Goal: Task Accomplishment & Management: Complete application form

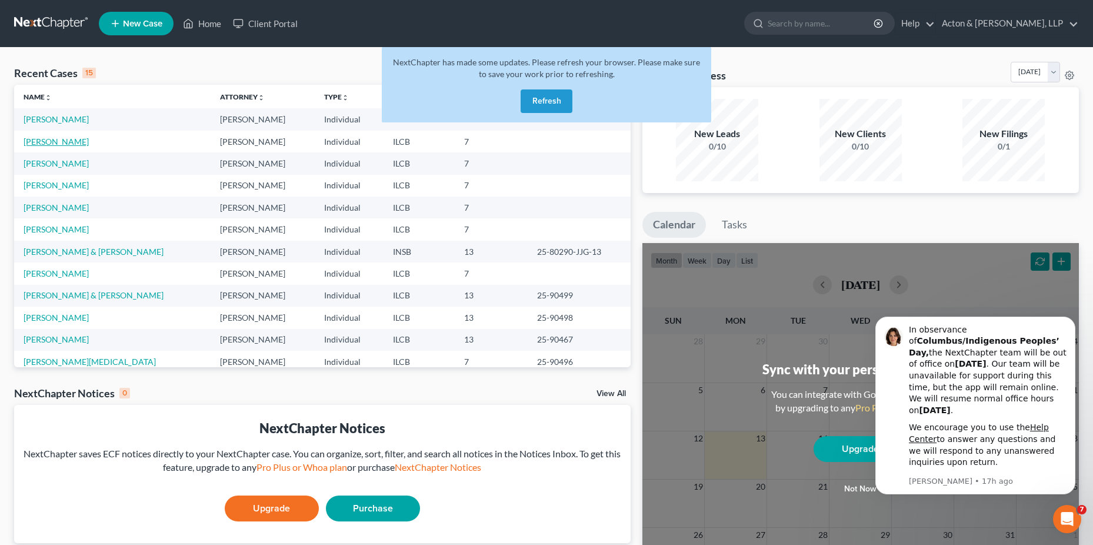
click at [48, 139] on link "[PERSON_NAME]" at bounding box center [56, 141] width 65 height 10
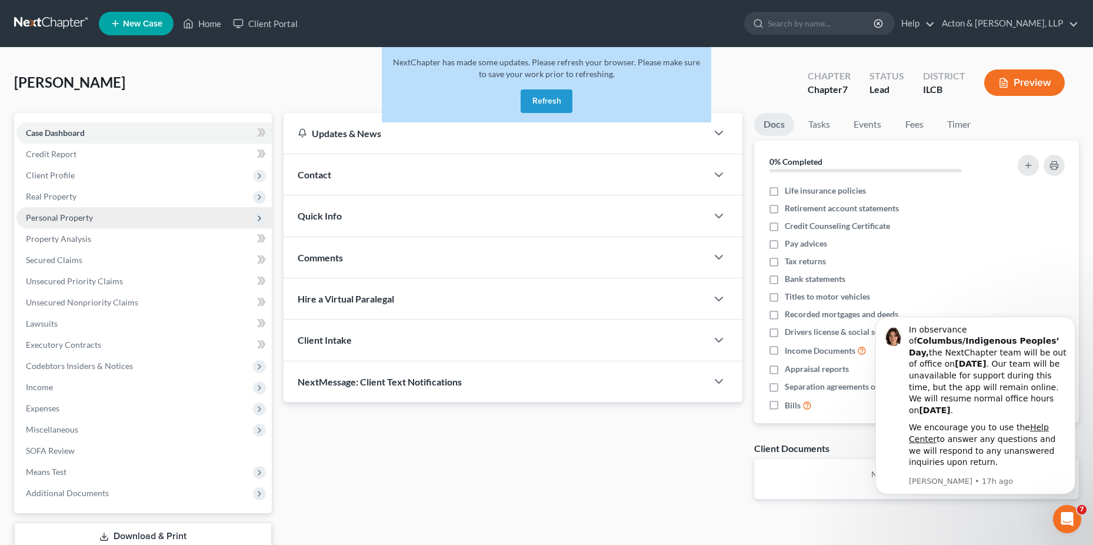
click at [65, 215] on span "Personal Property" at bounding box center [59, 217] width 67 height 10
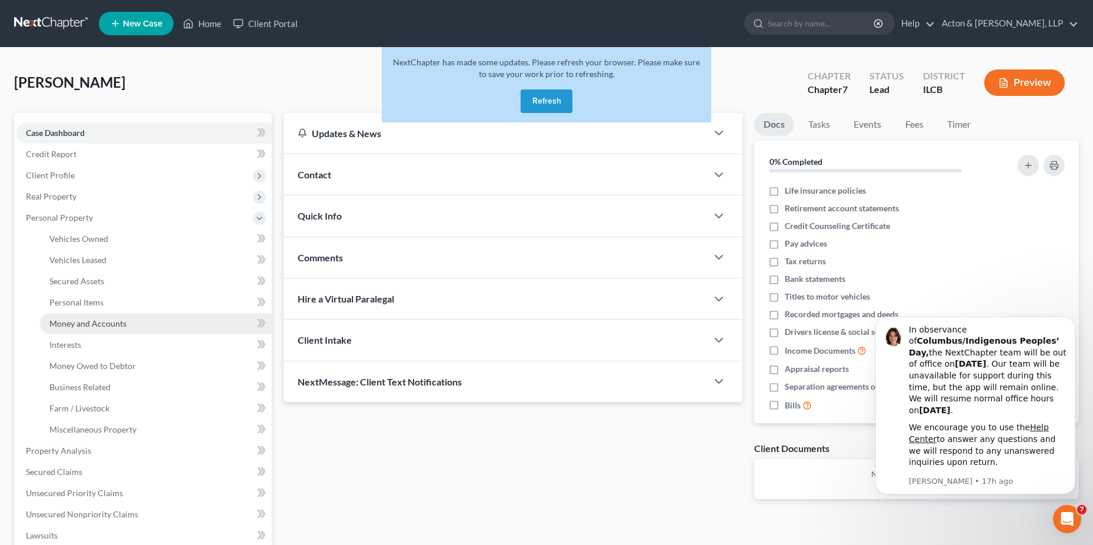
click at [74, 317] on link "Money and Accounts" at bounding box center [156, 323] width 232 height 21
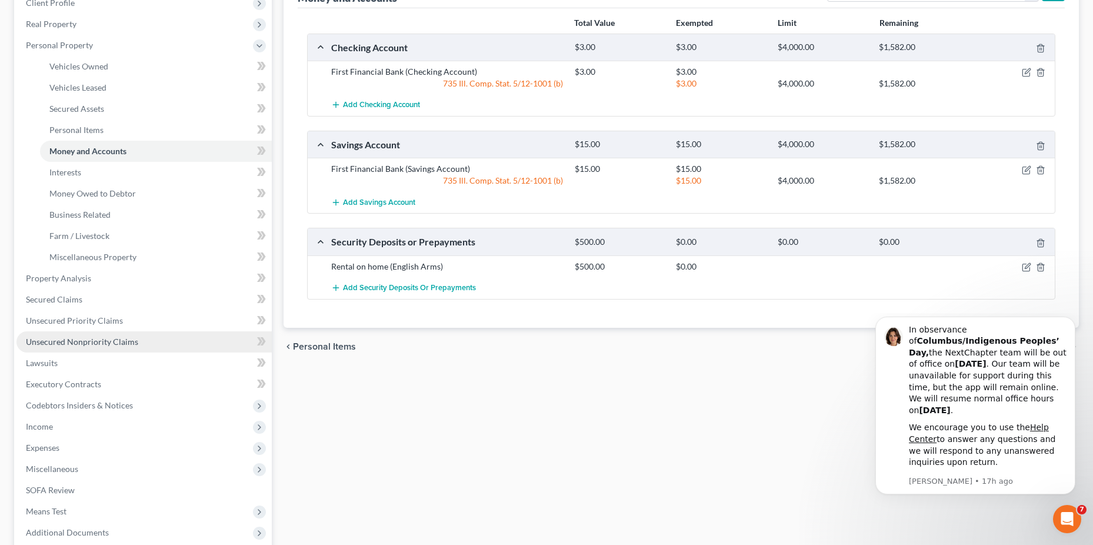
scroll to position [176, 0]
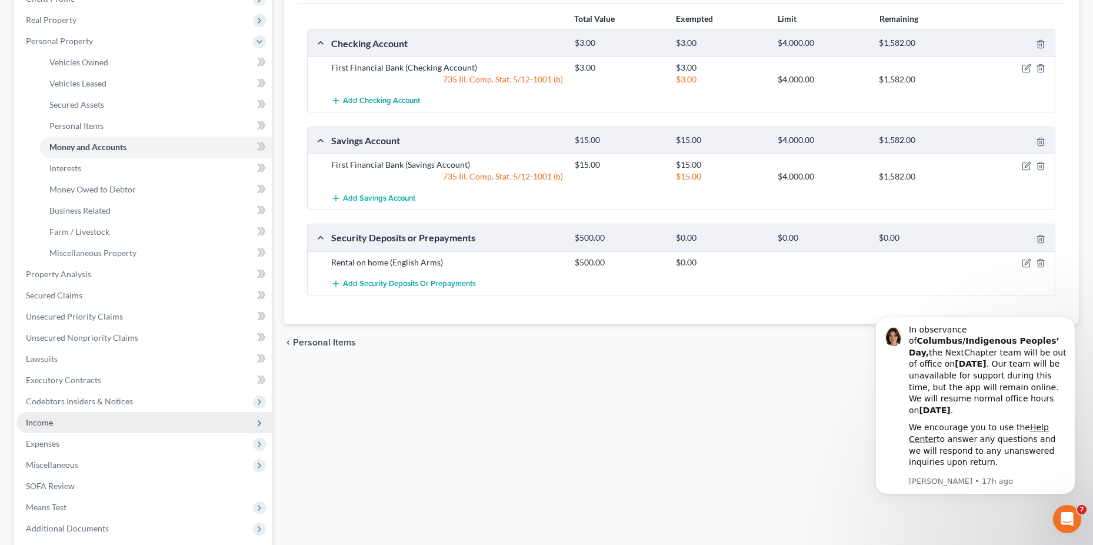
click at [43, 421] on span "Income" at bounding box center [39, 422] width 27 height 10
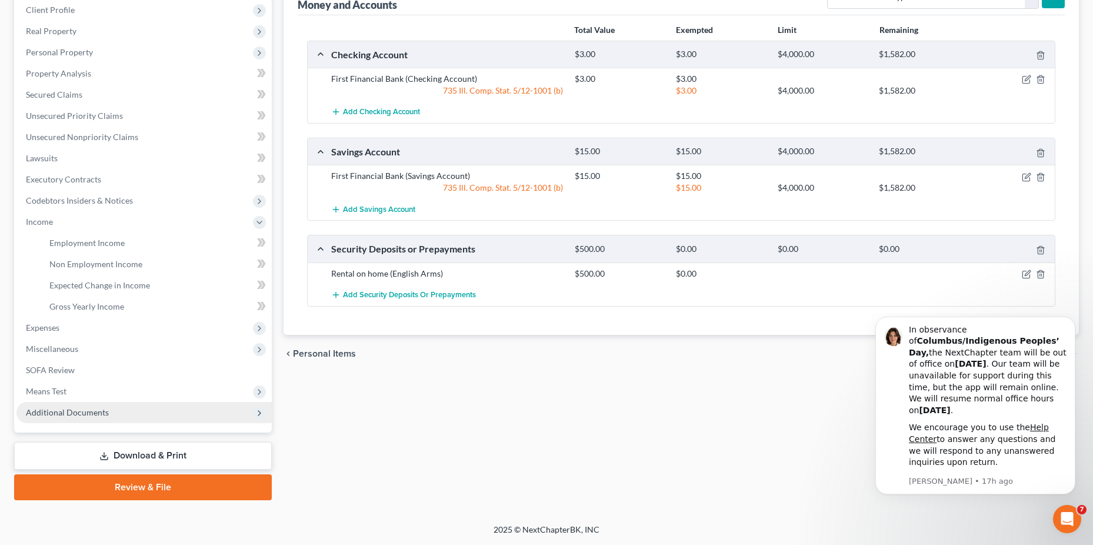
scroll to position [165, 0]
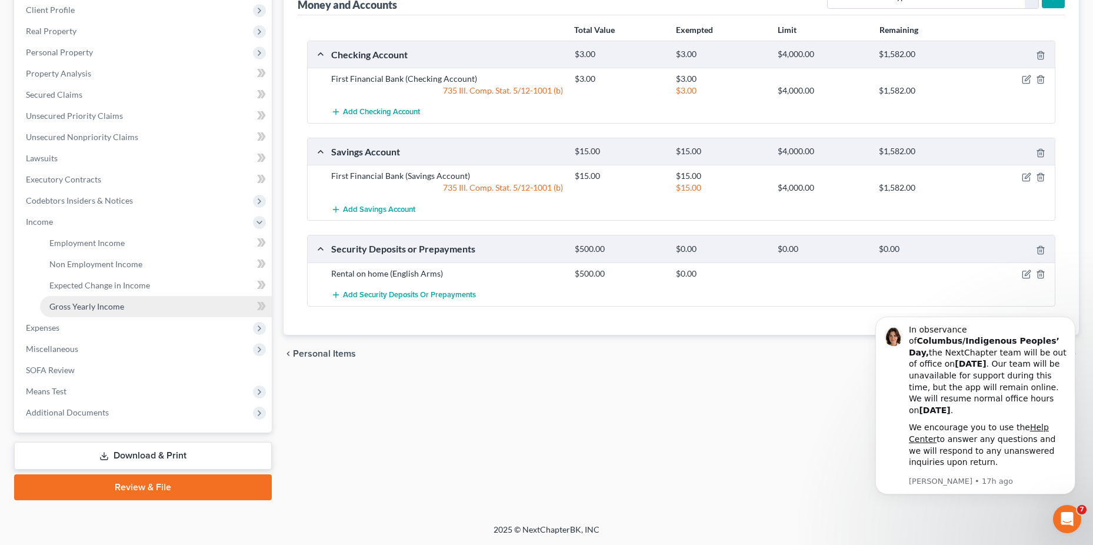
click at [105, 308] on span "Gross Yearly Income" at bounding box center [86, 306] width 75 height 10
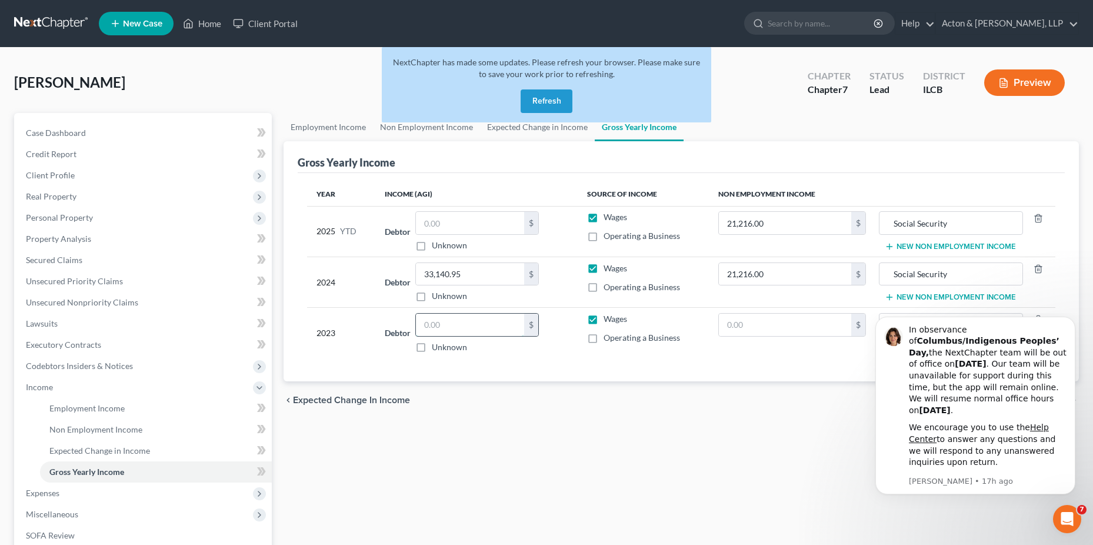
click at [455, 330] on input "text" at bounding box center [470, 325] width 108 height 22
type input "33,953"
click at [96, 428] on span "Non Employment Income" at bounding box center [95, 429] width 93 height 10
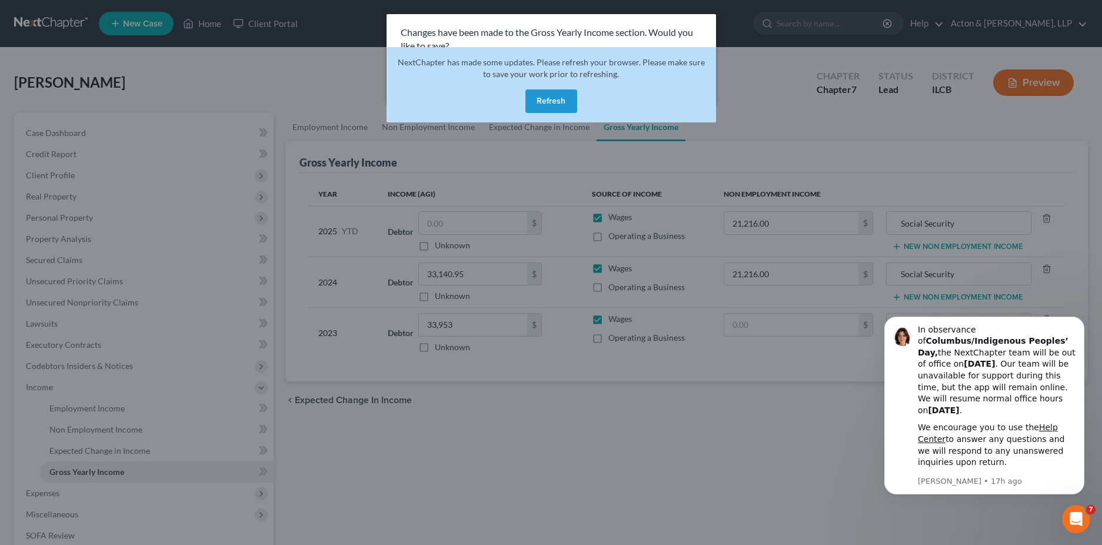
click at [735, 95] on div "Changes have been made to the Gross Yearly Income section. Would you like to sa…" at bounding box center [551, 272] width 1102 height 545
click at [1084, 328] on button "Dismiss notification" at bounding box center [1080, 319] width 15 height 15
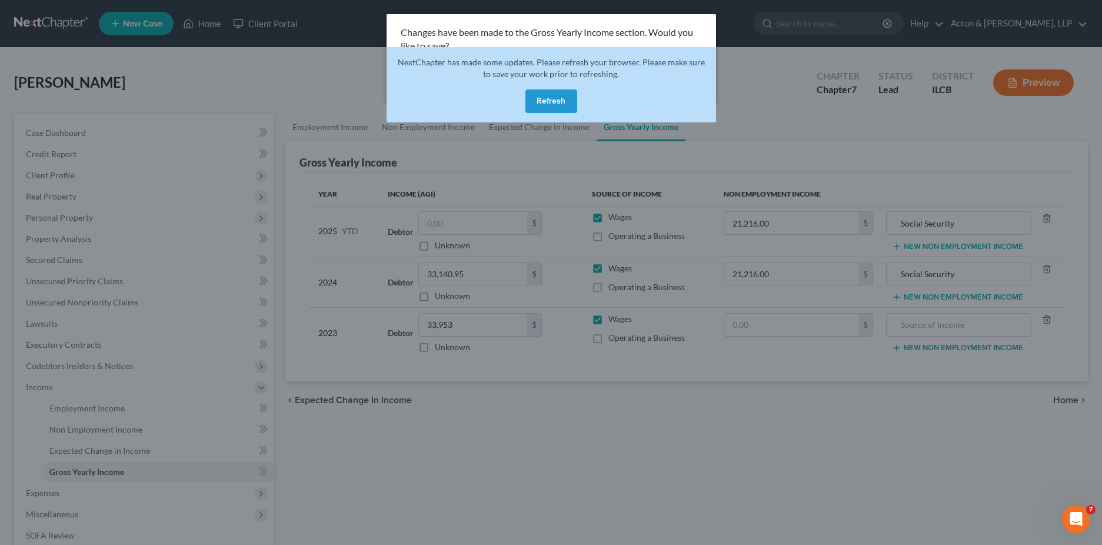
click at [1060, 399] on div "Changes have been made to the Gross Yearly Income section. Would you like to sa…" at bounding box center [551, 272] width 1102 height 545
click at [484, 25] on div "Changes have been made to the Gross Yearly Income section. Would you like to sa…" at bounding box center [551, 39] width 329 height 51
click at [787, 91] on div "Changes have been made to the Gross Yearly Income section. Would you like to sa…" at bounding box center [551, 272] width 1102 height 545
click at [564, 100] on button "Refresh" at bounding box center [551, 101] width 52 height 24
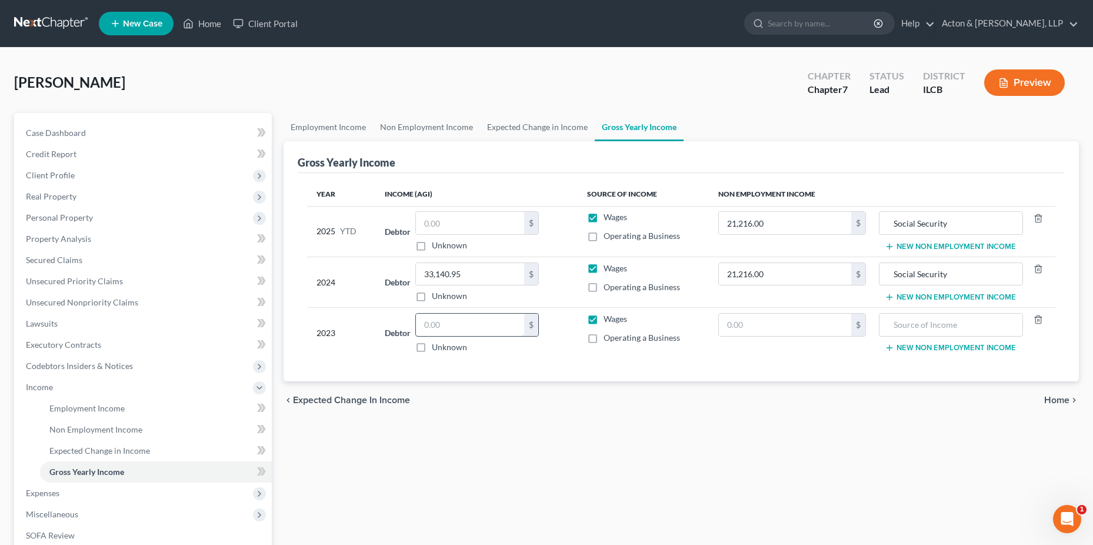
click at [438, 327] on input "text" at bounding box center [470, 325] width 108 height 22
type input "33,953"
click at [94, 425] on span "Non Employment Income" at bounding box center [95, 429] width 93 height 10
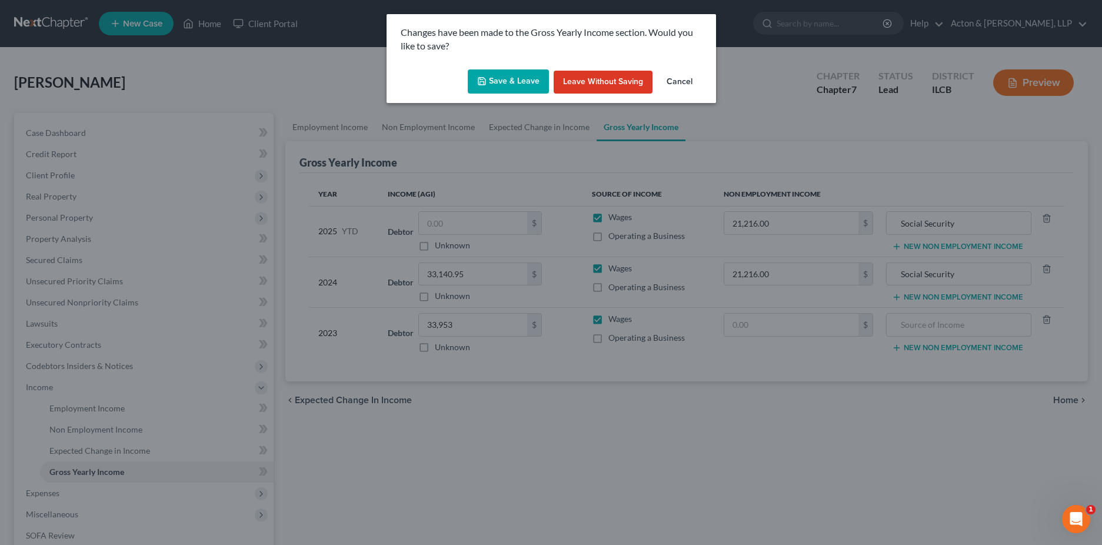
click at [497, 71] on button "Save & Leave" at bounding box center [508, 81] width 81 height 25
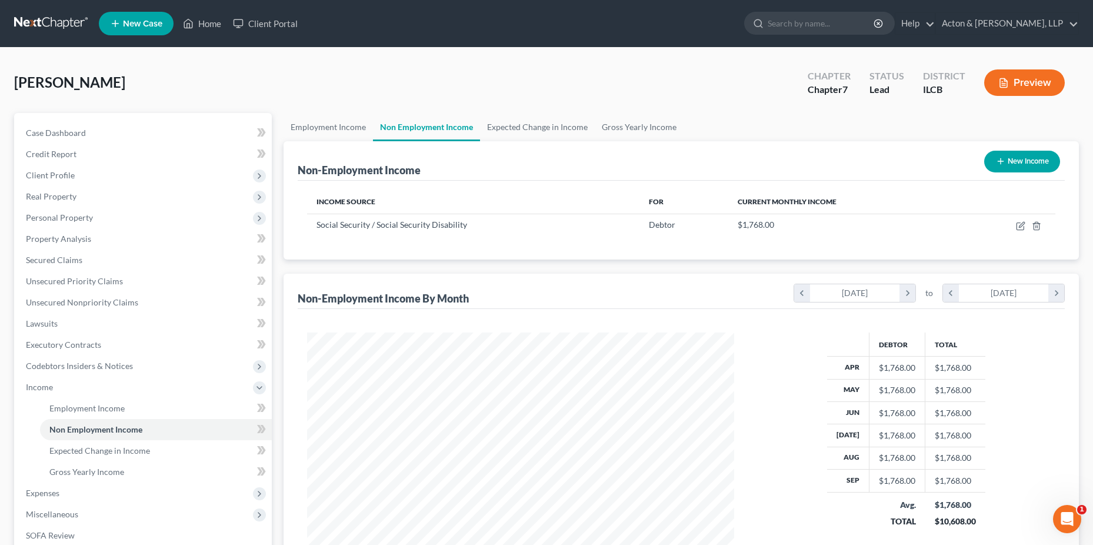
scroll to position [214, 450]
click at [69, 411] on span "Employment Income" at bounding box center [86, 408] width 75 height 10
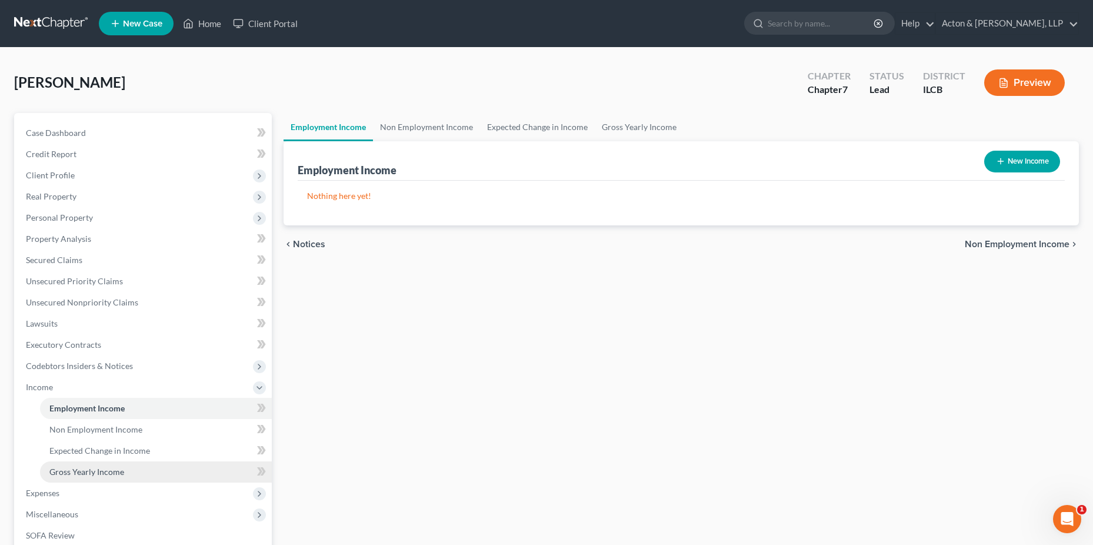
click at [79, 468] on span "Gross Yearly Income" at bounding box center [86, 472] width 75 height 10
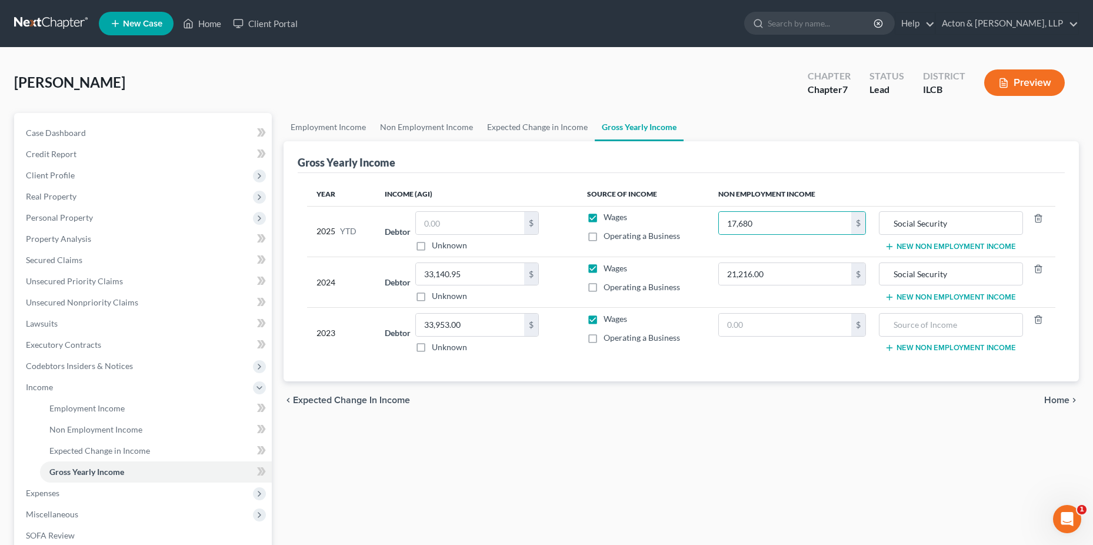
click at [732, 166] on div "Gross Yearly Income" at bounding box center [682, 157] width 768 height 32
click at [1064, 400] on span "Home" at bounding box center [1056, 399] width 25 height 9
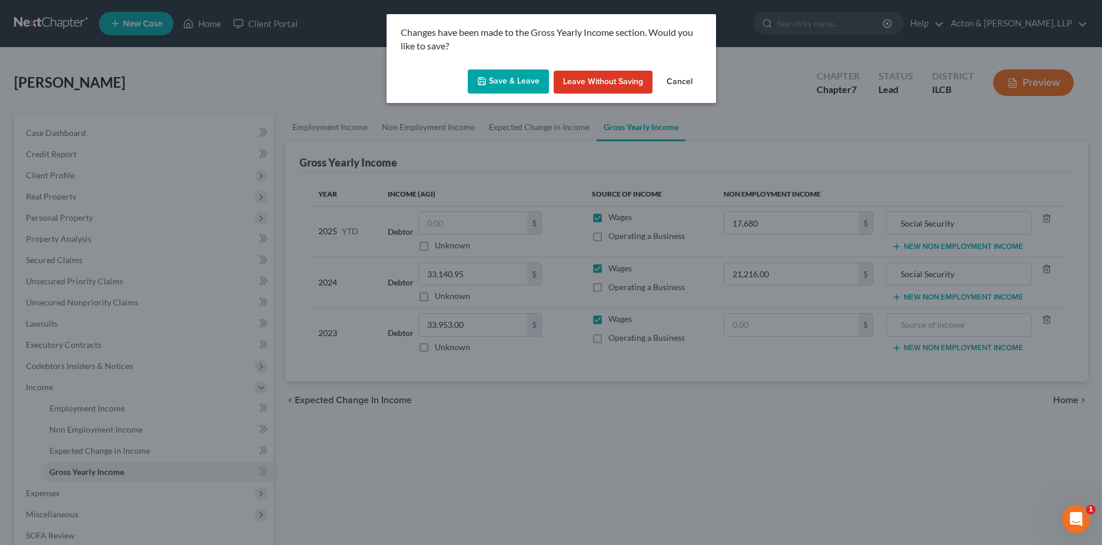
click at [503, 84] on button "Save & Leave" at bounding box center [508, 81] width 81 height 25
type input "17,680.00"
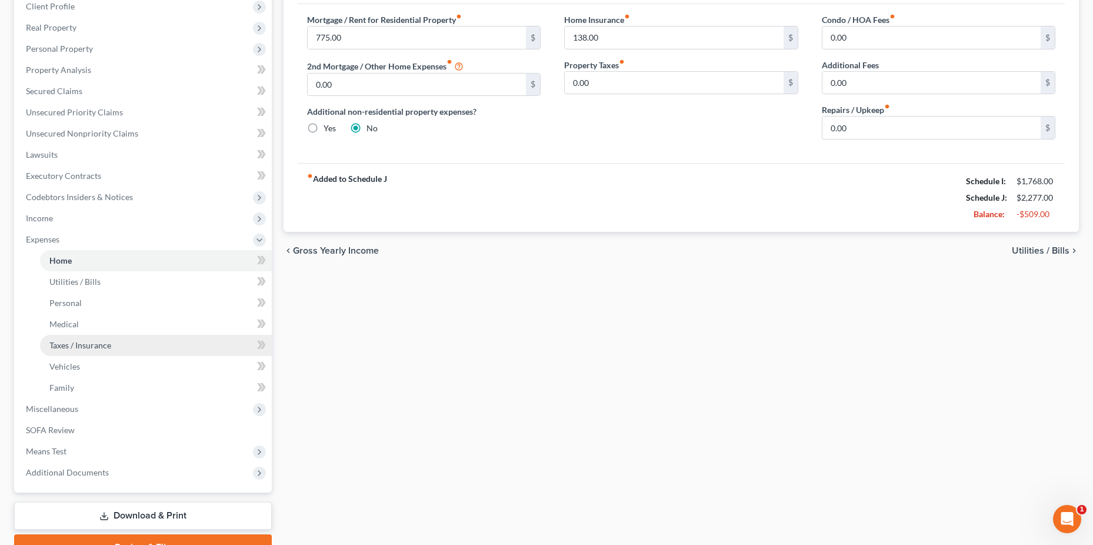
scroll to position [229, 0]
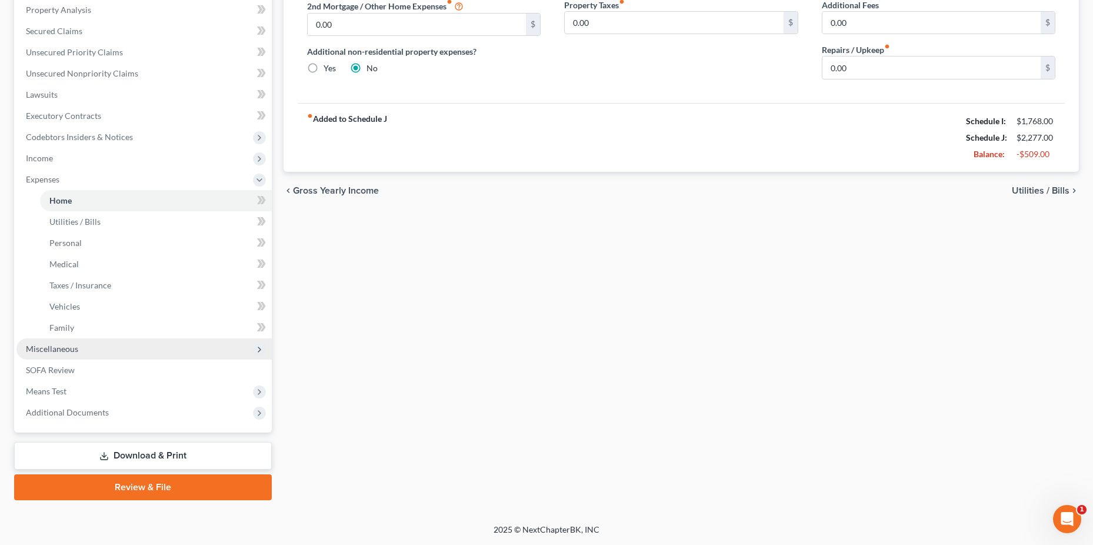
click at [76, 352] on span "Miscellaneous" at bounding box center [52, 349] width 52 height 10
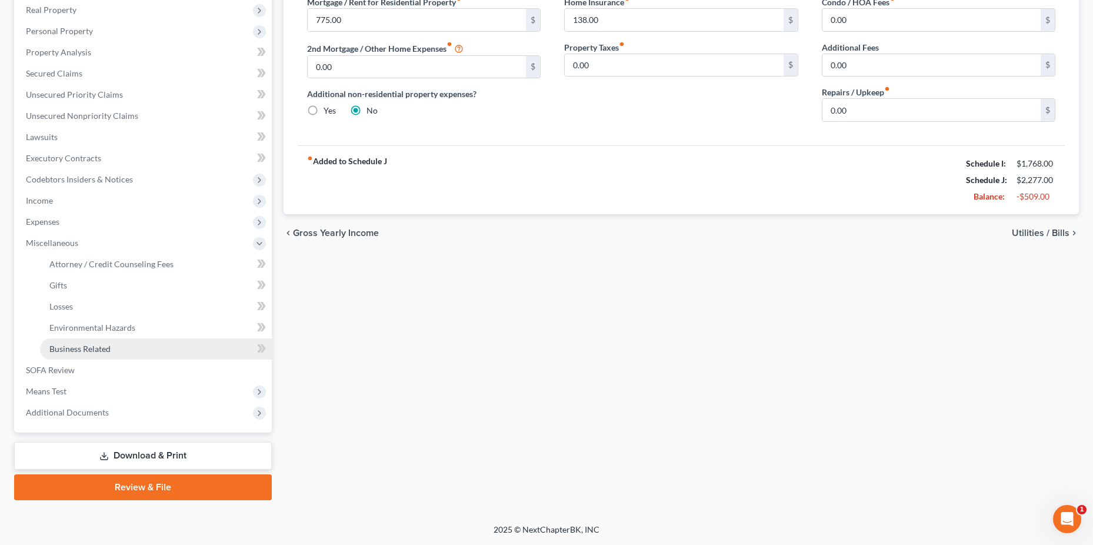
scroll to position [186, 0]
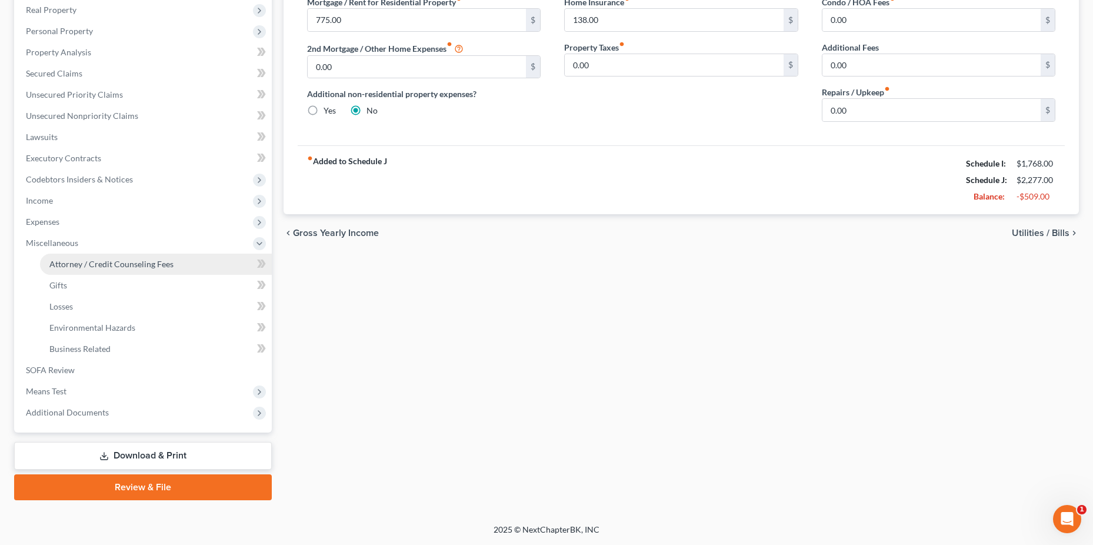
click at [139, 261] on span "Attorney / Credit Counseling Fees" at bounding box center [111, 264] width 124 height 10
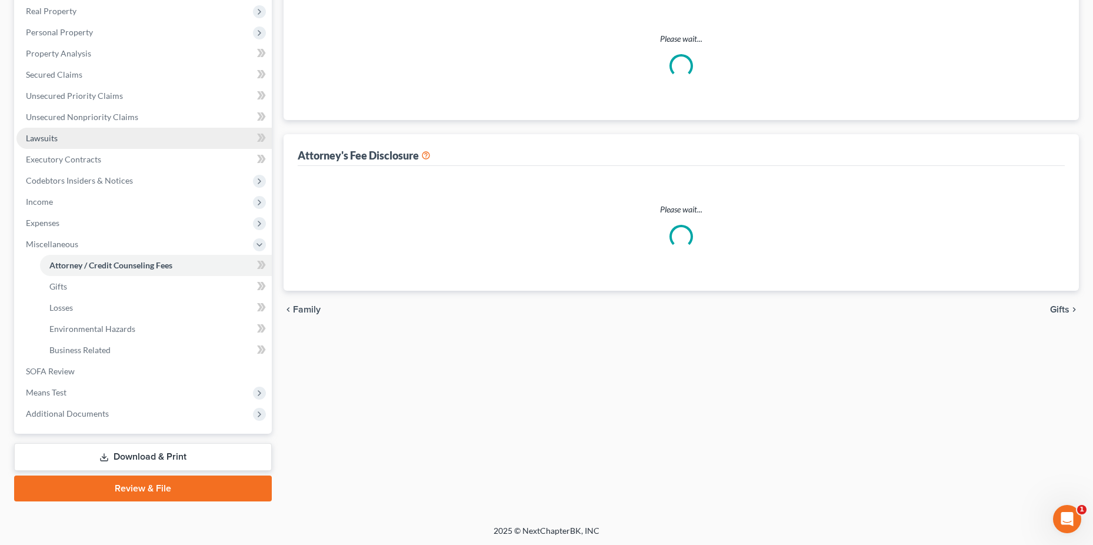
select select "0"
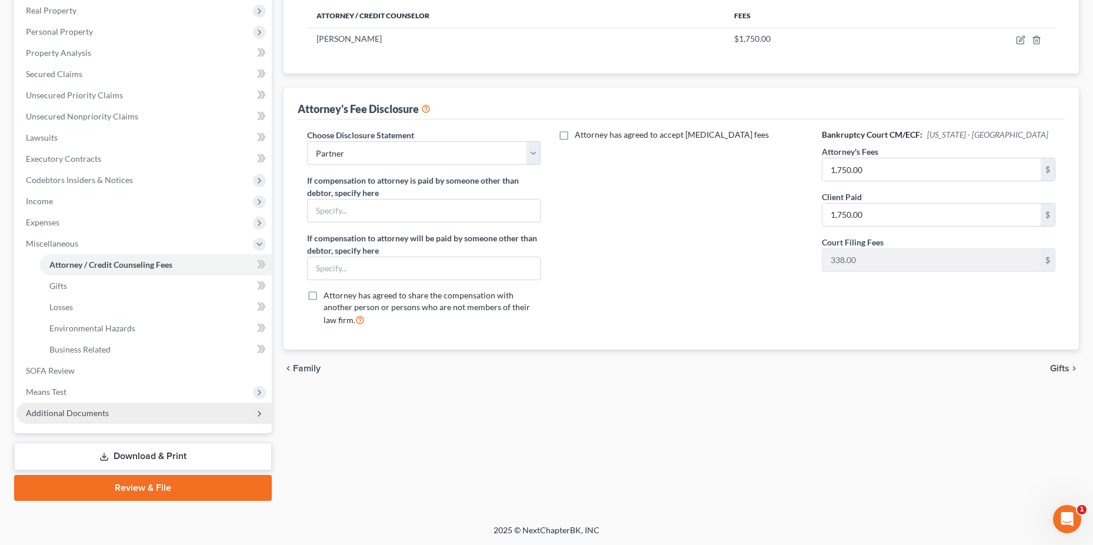
scroll to position [186, 0]
click at [83, 411] on span "Additional Documents" at bounding box center [67, 412] width 83 height 10
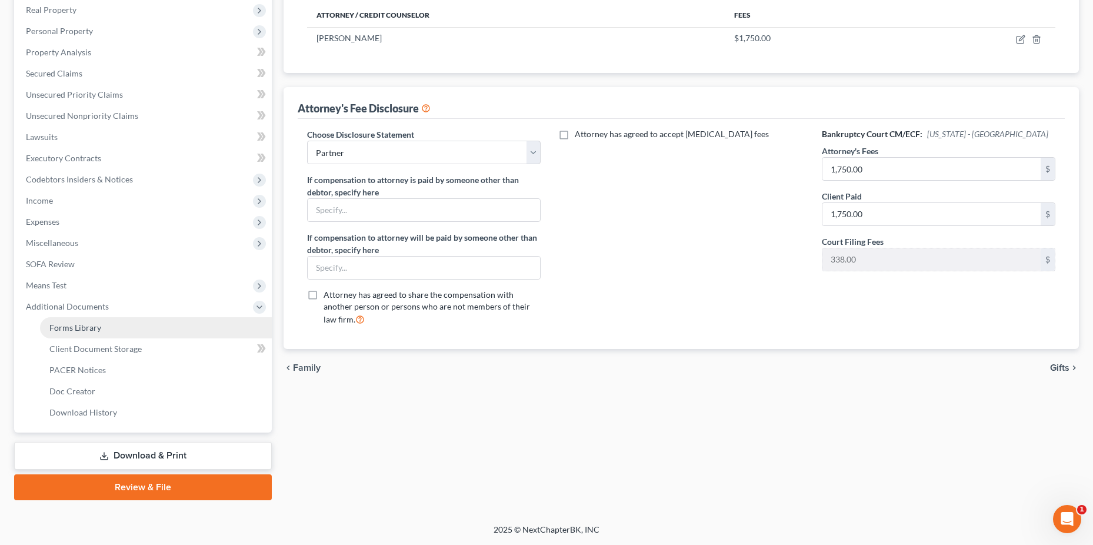
click at [102, 327] on link "Forms Library" at bounding box center [156, 327] width 232 height 21
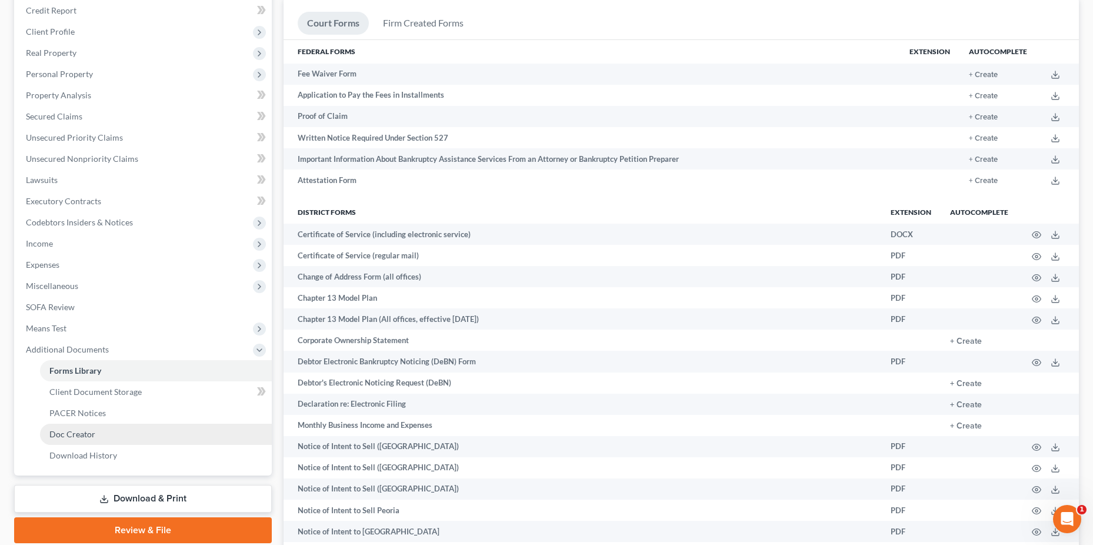
scroll to position [176, 0]
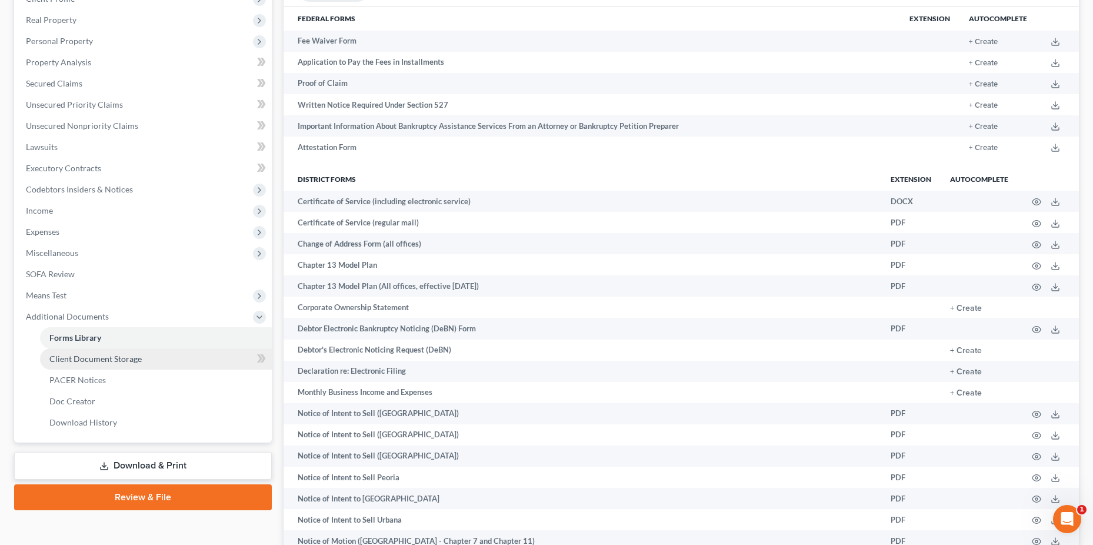
click at [89, 361] on span "Client Document Storage" at bounding box center [95, 359] width 92 height 10
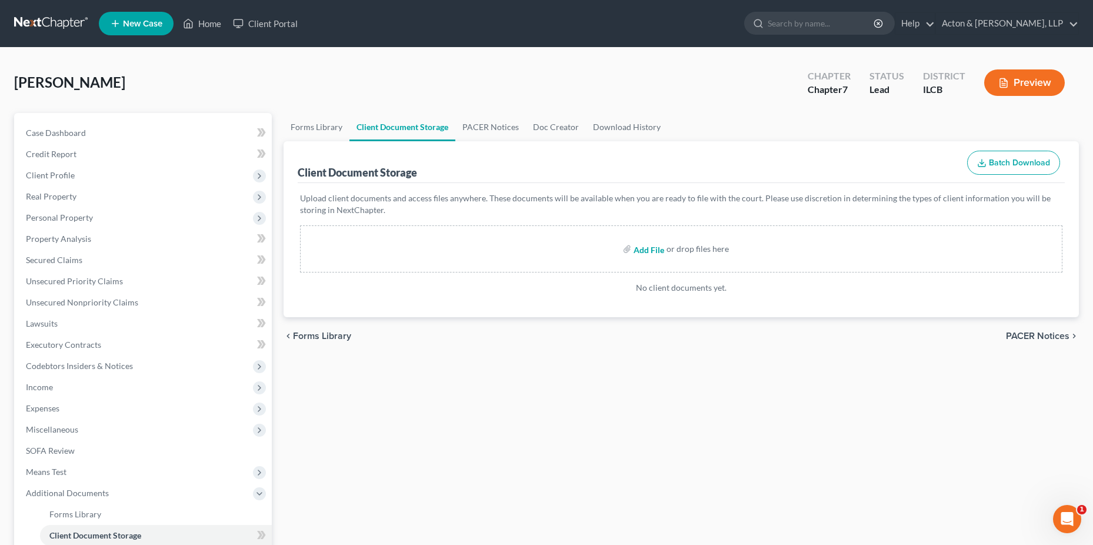
click at [652, 249] on input "file" at bounding box center [648, 248] width 28 height 21
type input "C:\fakepath\Haga, Teresa 17572-ILC-CC-039668670.pdf"
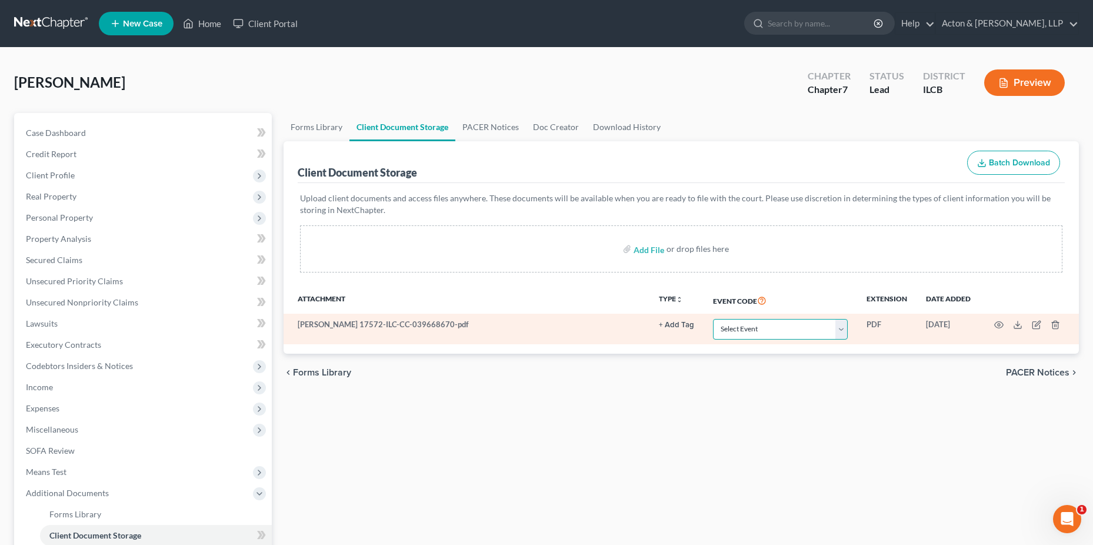
drag, startPoint x: 835, startPoint y: 332, endPoint x: 788, endPoint y: 333, distance: 46.5
click at [835, 332] on select "Select Event Certification of Credit Counseling Chapter 13 Plan Debtor Electron…" at bounding box center [780, 329] width 135 height 21
select select "0"
click at [714, 319] on select "Select Event Certification of Credit Counseling Chapter 13 Plan Debtor Electron…" at bounding box center [780, 329] width 135 height 21
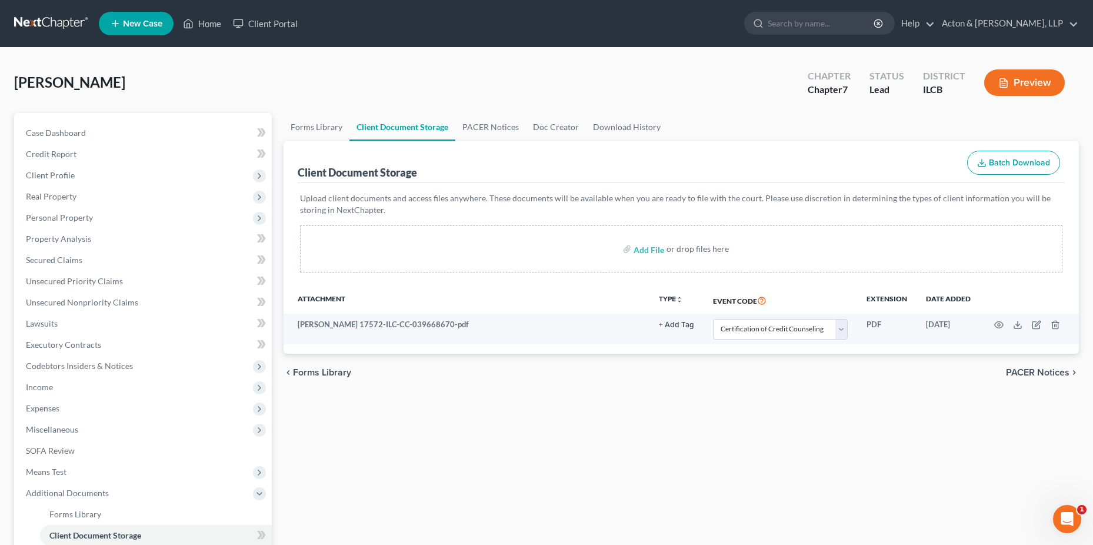
click at [1046, 369] on span "PACER Notices" at bounding box center [1038, 372] width 64 height 9
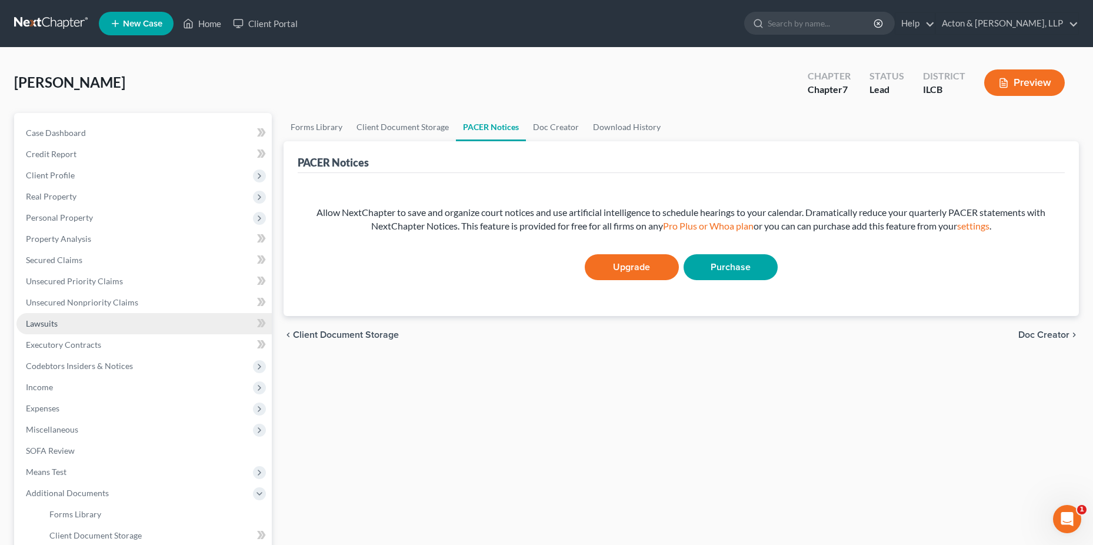
click at [324, 335] on span "Client Document Storage" at bounding box center [346, 334] width 106 height 9
select select "0"
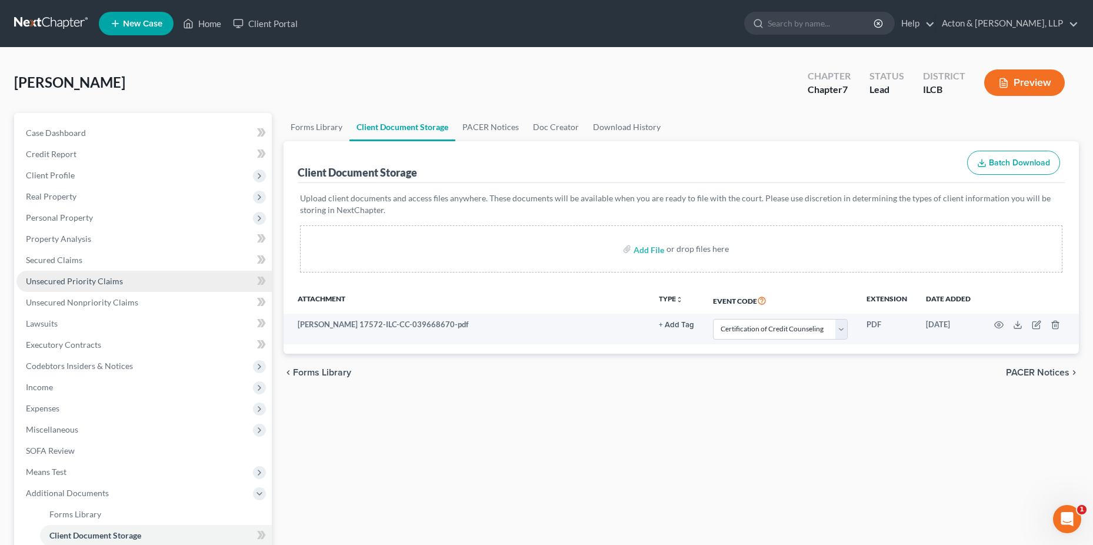
click at [56, 281] on span "Unsecured Priority Claims" at bounding box center [74, 281] width 97 height 10
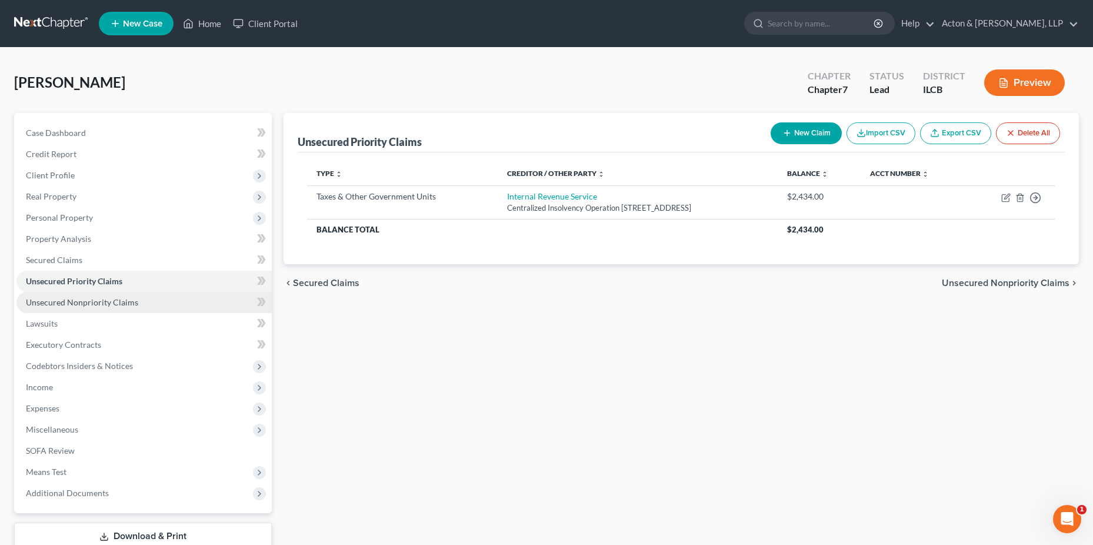
click at [71, 304] on span "Unsecured Nonpriority Claims" at bounding box center [82, 302] width 112 height 10
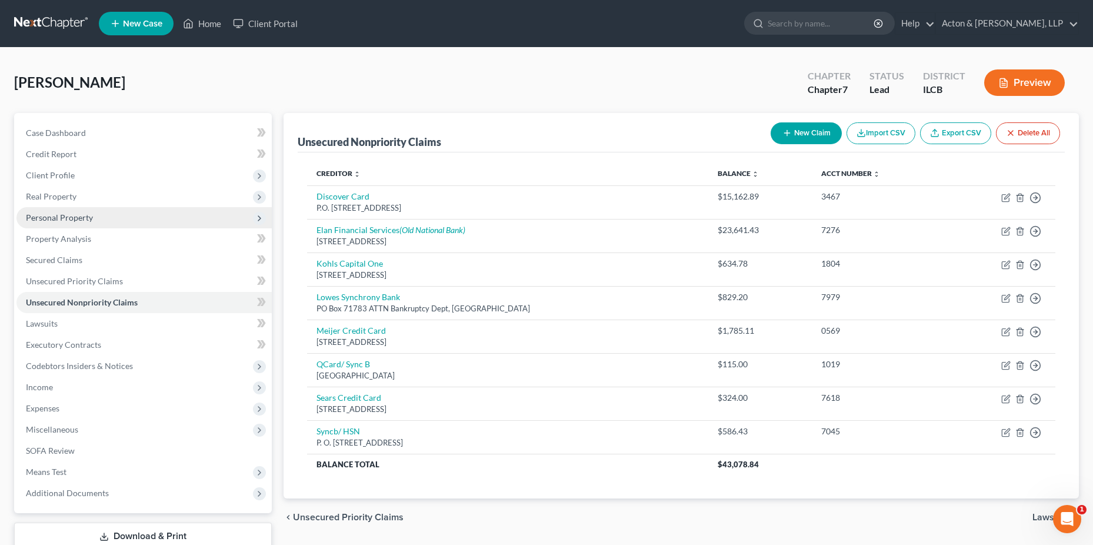
click at [65, 220] on span "Personal Property" at bounding box center [59, 217] width 67 height 10
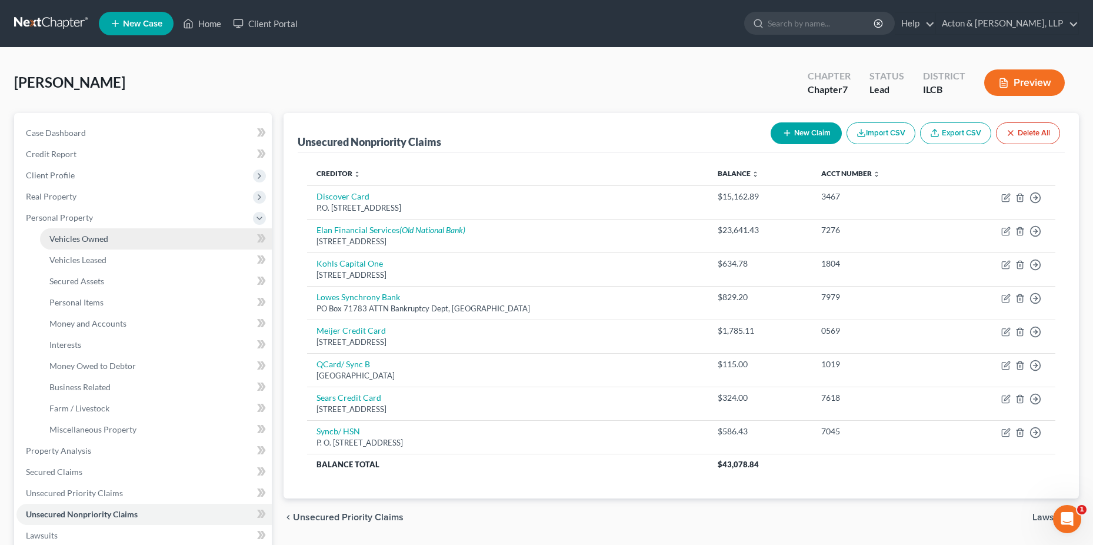
click at [96, 245] on link "Vehicles Owned" at bounding box center [156, 238] width 232 height 21
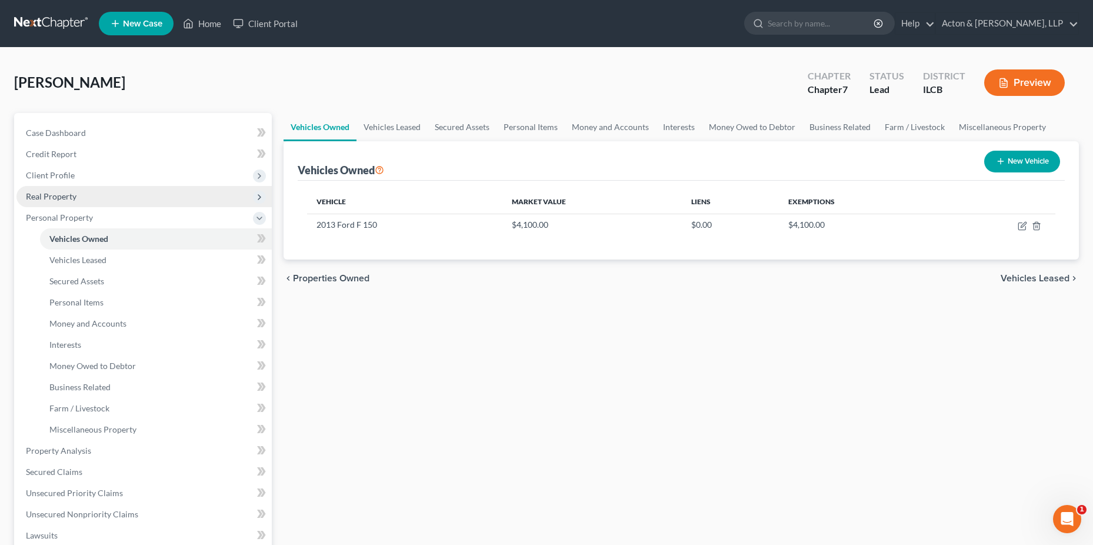
click at [72, 194] on span "Real Property" at bounding box center [51, 196] width 51 height 10
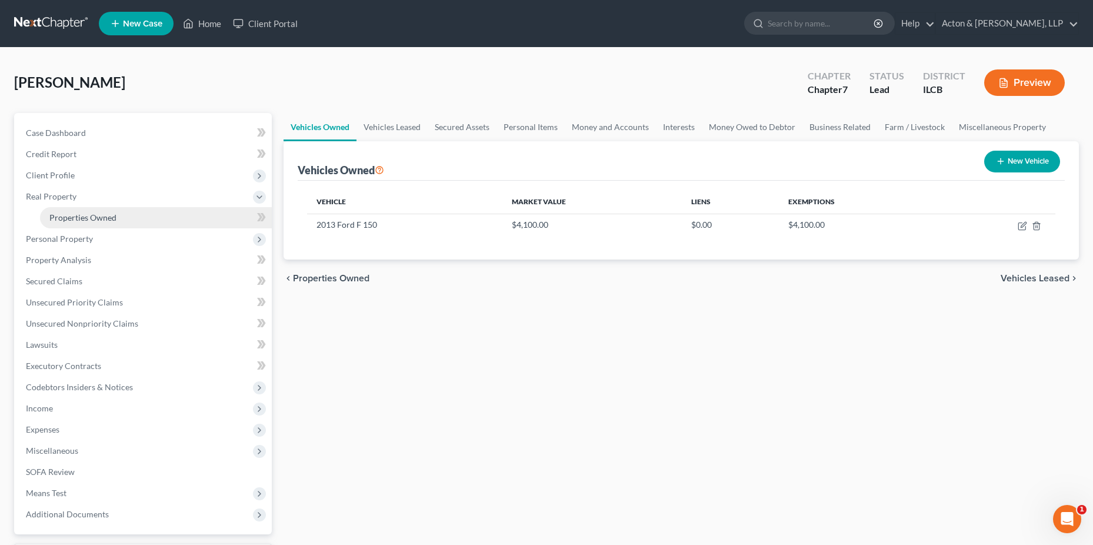
click at [118, 222] on link "Properties Owned" at bounding box center [156, 217] width 232 height 21
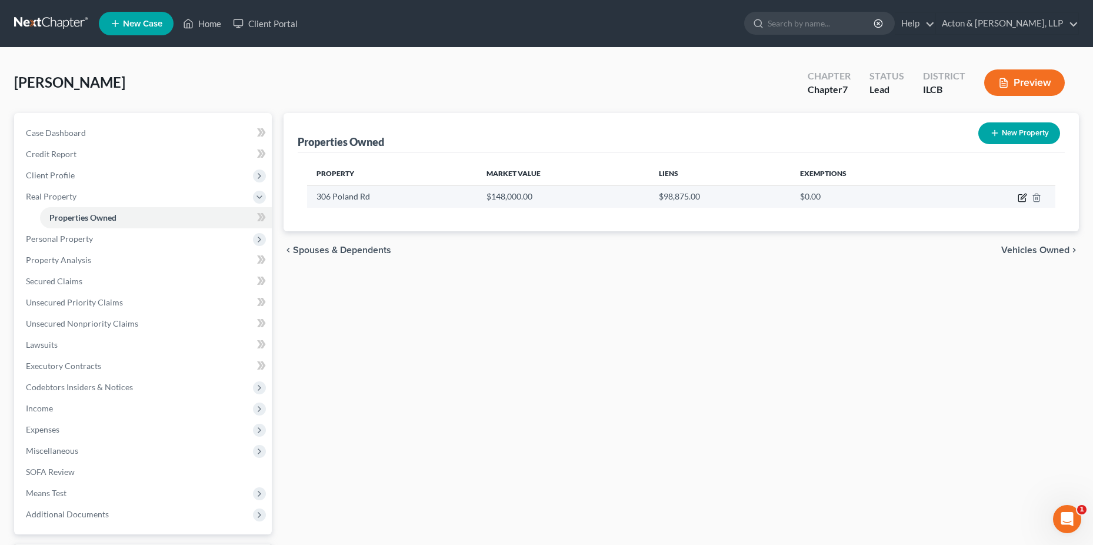
click at [1025, 196] on icon "button" at bounding box center [1023, 196] width 5 height 5
select select "14"
select select "0"
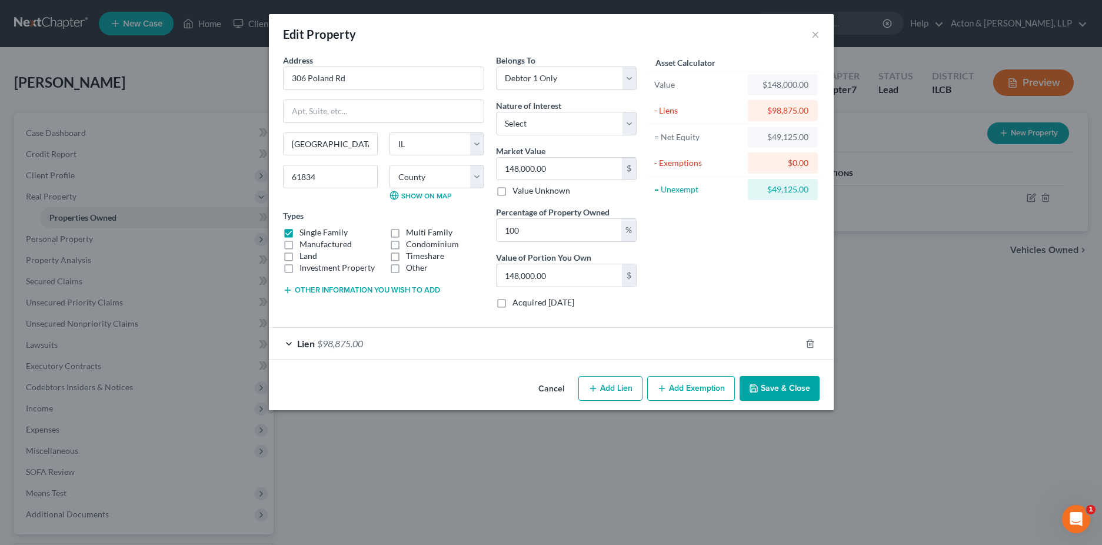
click at [558, 345] on div "Lien $98,875.00" at bounding box center [535, 343] width 532 height 31
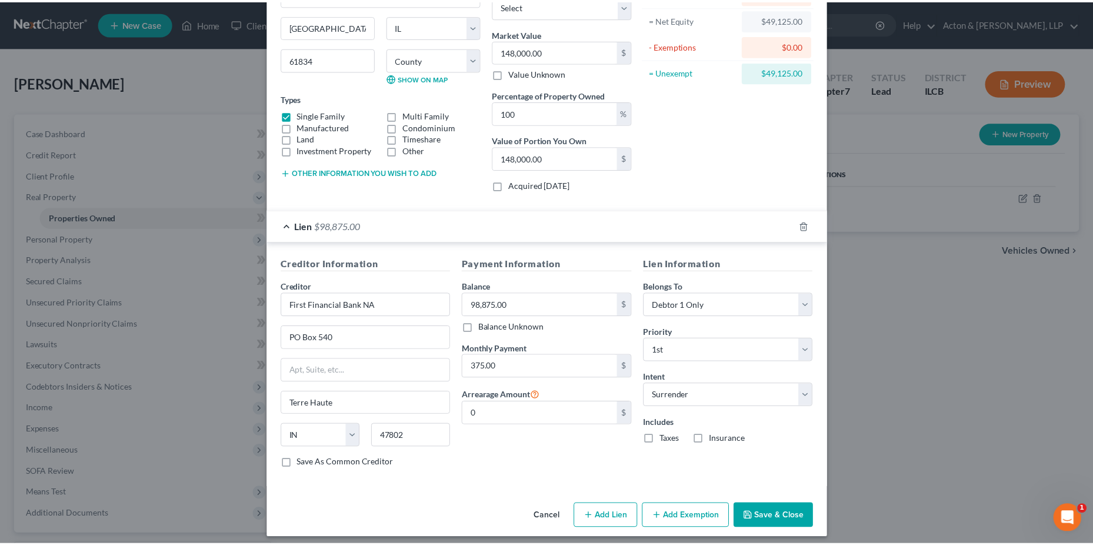
scroll to position [125, 0]
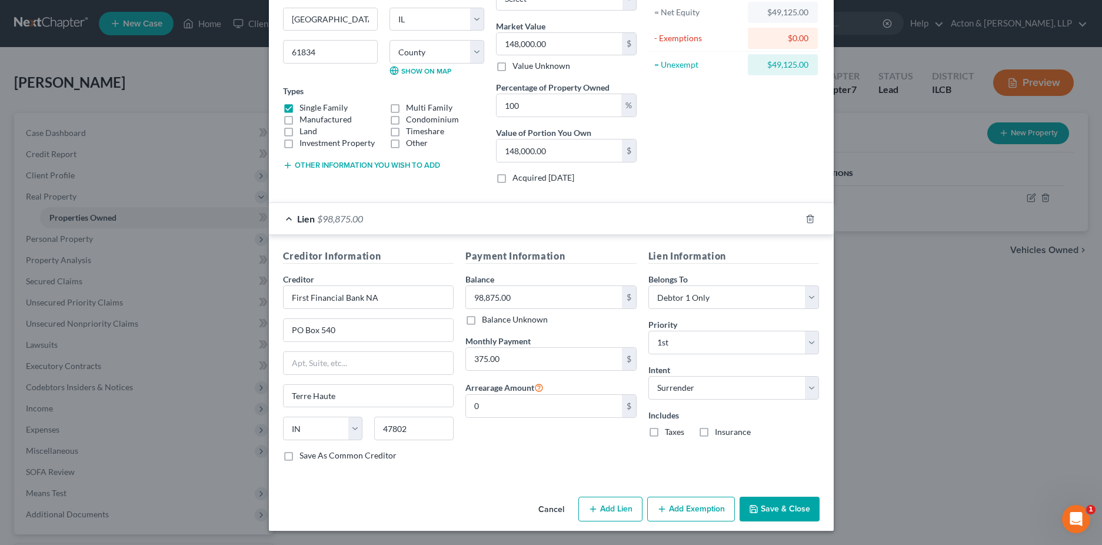
click at [766, 504] on button "Save & Close" at bounding box center [780, 509] width 80 height 25
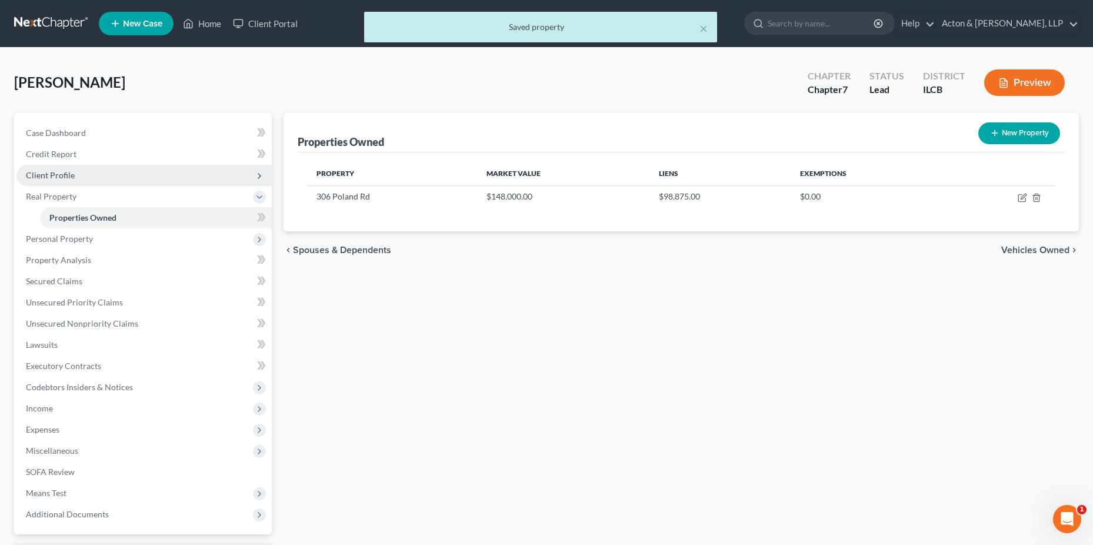
click at [58, 173] on span "Client Profile" at bounding box center [50, 175] width 49 height 10
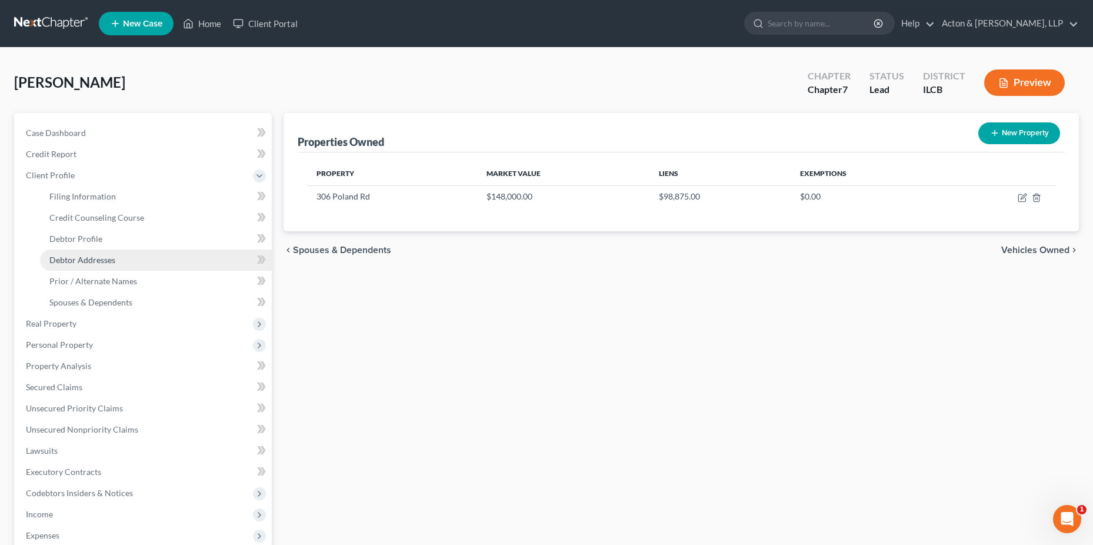
click at [66, 258] on span "Debtor Addresses" at bounding box center [82, 260] width 66 height 10
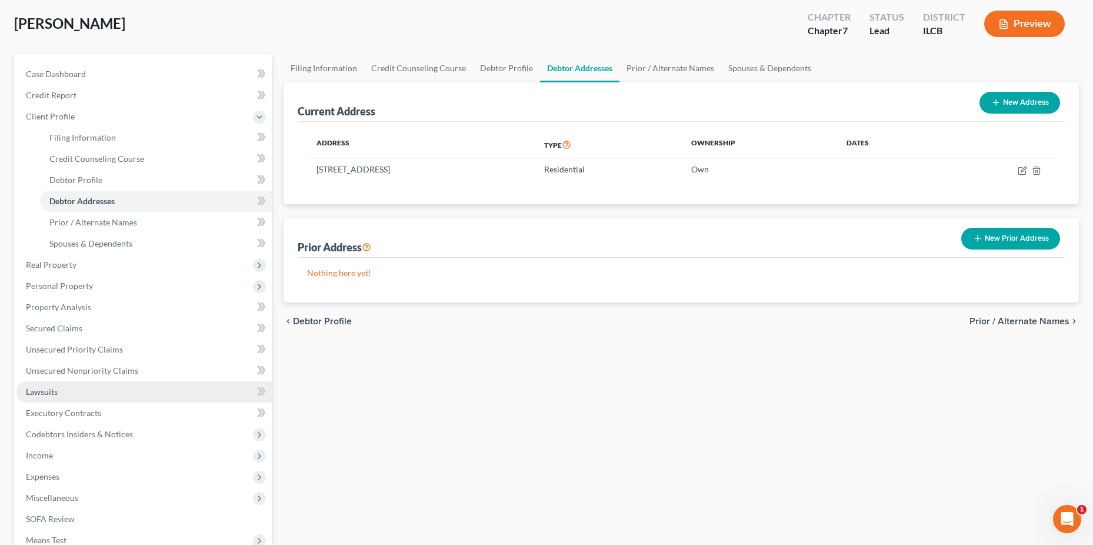
scroll to position [118, 0]
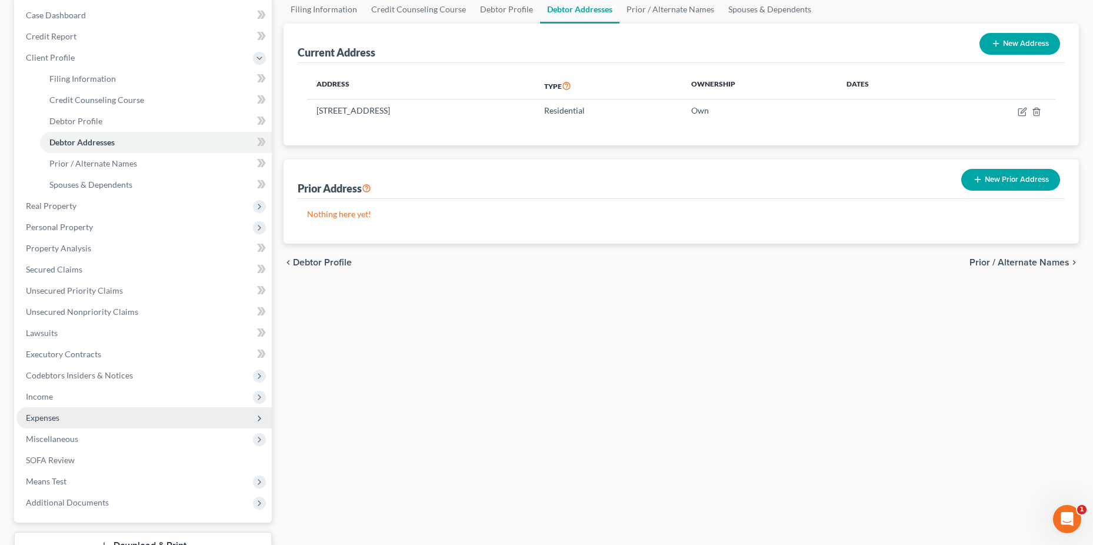
click at [69, 414] on span "Expenses" at bounding box center [143, 417] width 255 height 21
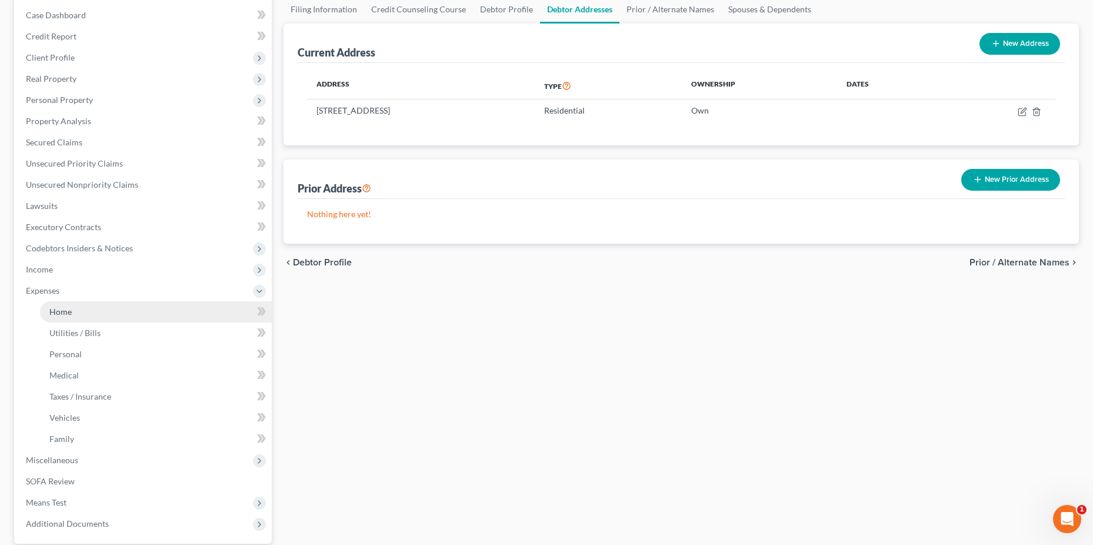
click at [109, 313] on link "Home" at bounding box center [156, 311] width 232 height 21
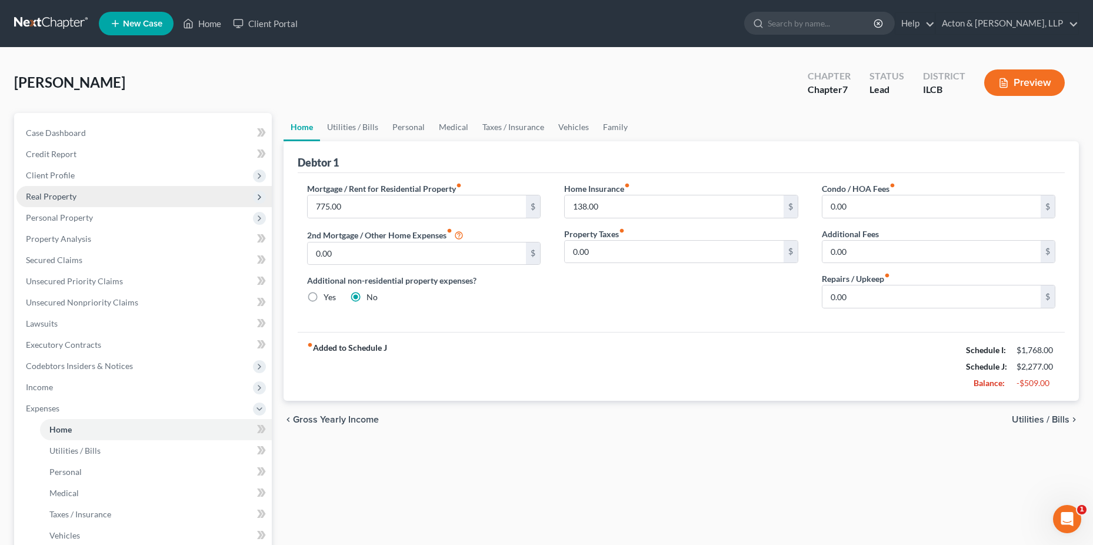
click at [53, 196] on span "Real Property" at bounding box center [51, 196] width 51 height 10
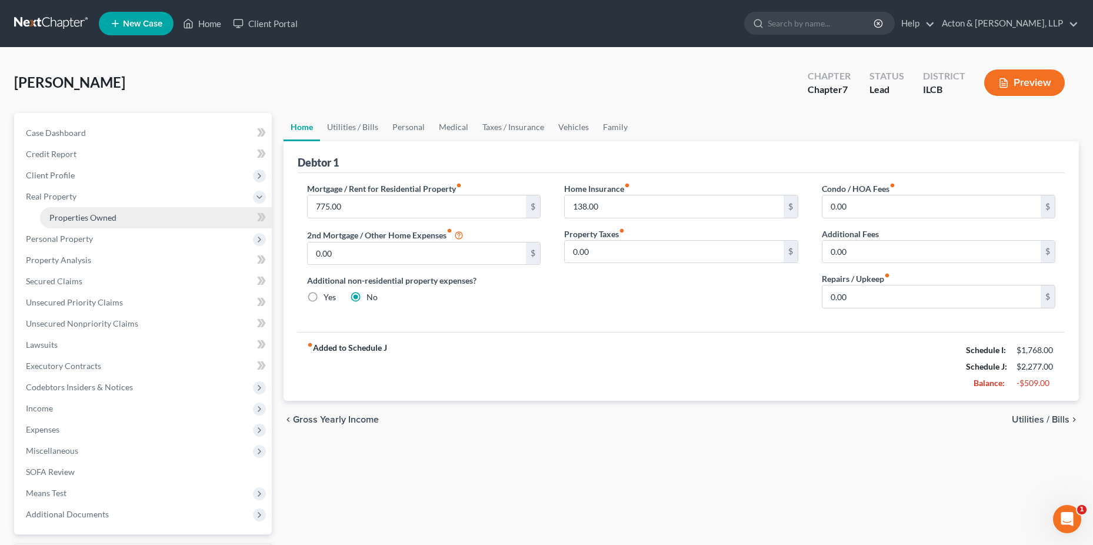
click at [120, 216] on link "Properties Owned" at bounding box center [156, 217] width 232 height 21
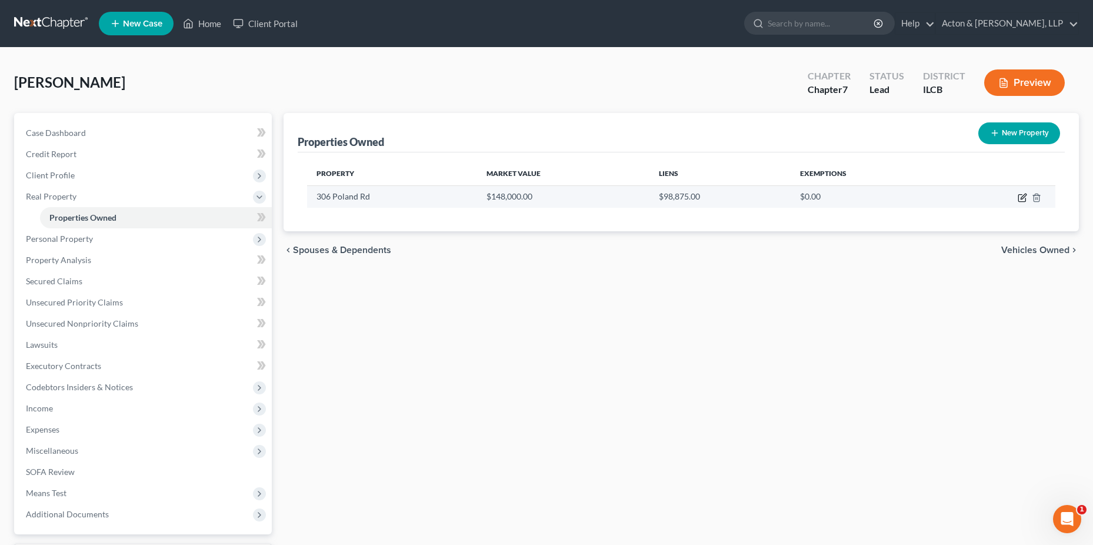
click at [1022, 198] on icon "button" at bounding box center [1023, 196] width 5 height 5
select select "14"
select select "91"
select select "0"
select select "15"
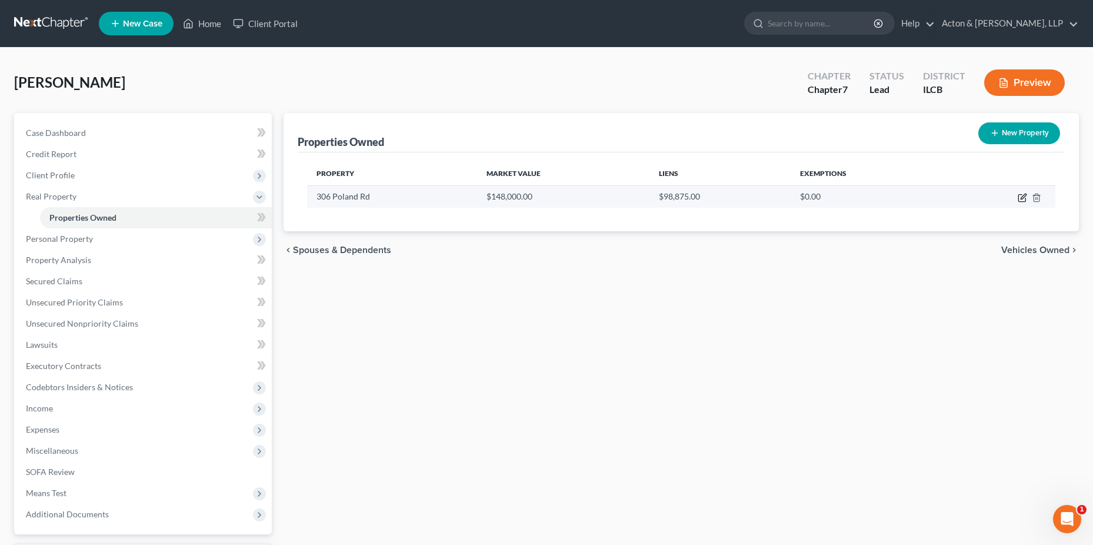
select select "0"
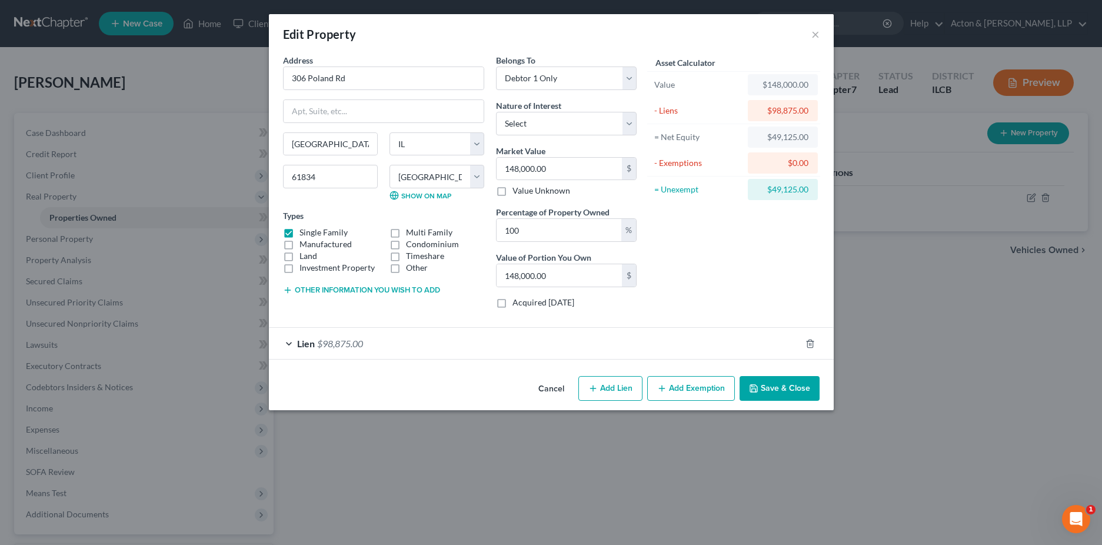
click at [508, 342] on div "Lien $98,875.00" at bounding box center [535, 343] width 532 height 31
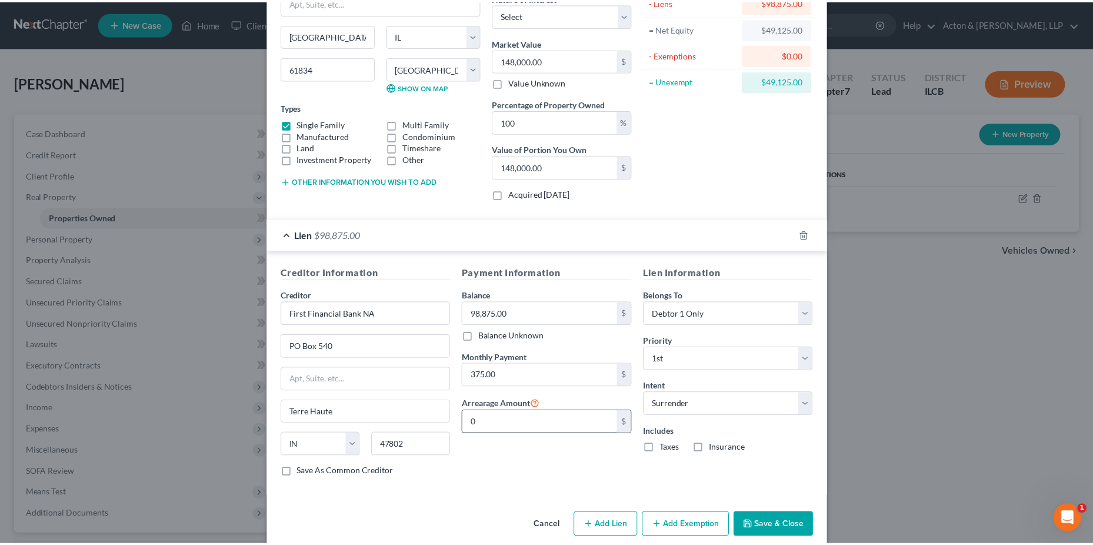
scroll to position [118, 0]
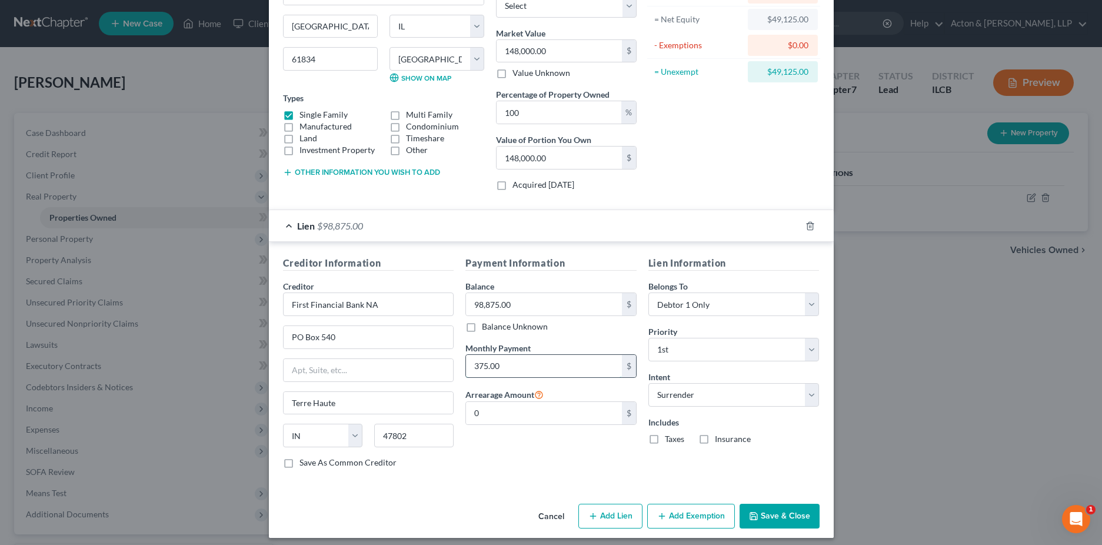
click at [475, 364] on input "375.00" at bounding box center [544, 366] width 156 height 22
type input "775"
click at [764, 521] on button "Save & Close" at bounding box center [780, 516] width 80 height 25
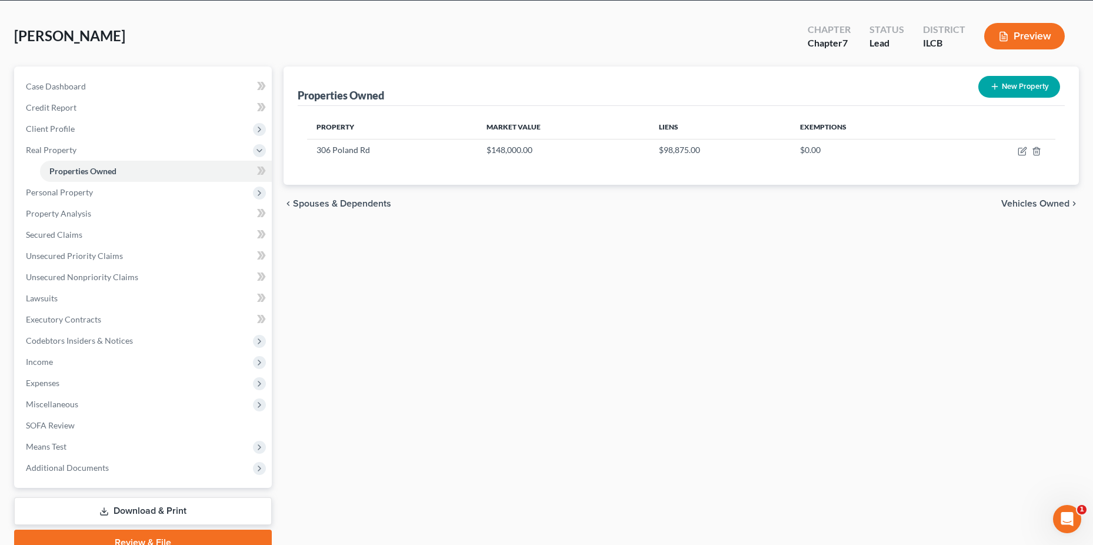
scroll to position [102, 0]
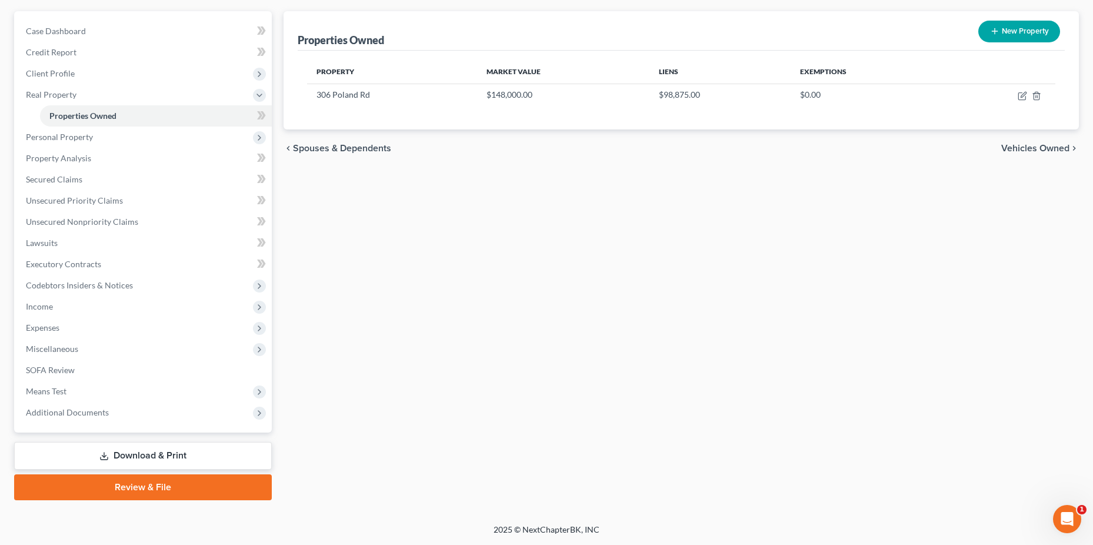
click at [169, 452] on link "Download & Print" at bounding box center [143, 456] width 258 height 28
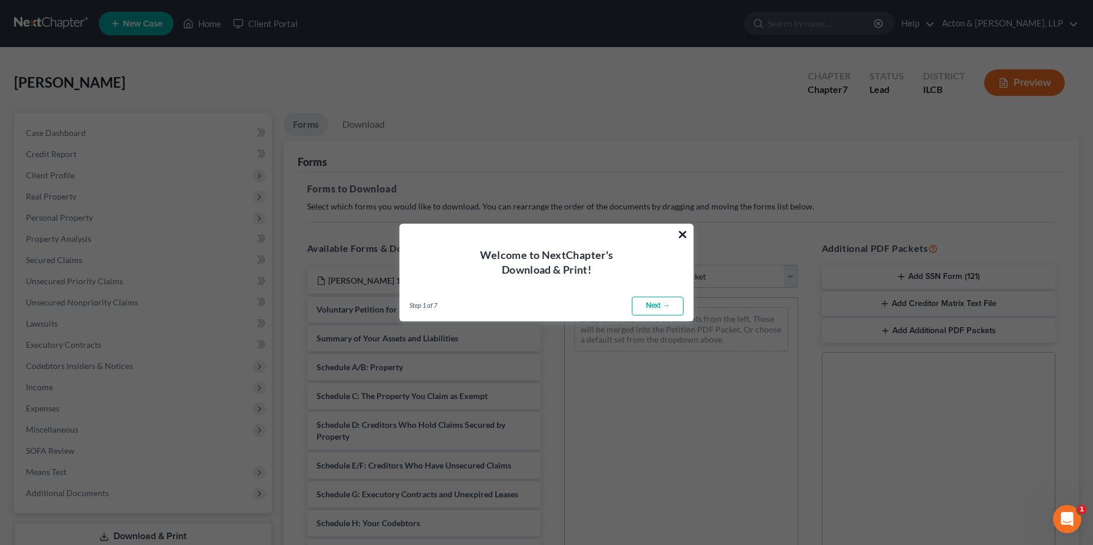
click at [682, 233] on button "×" at bounding box center [682, 234] width 11 height 19
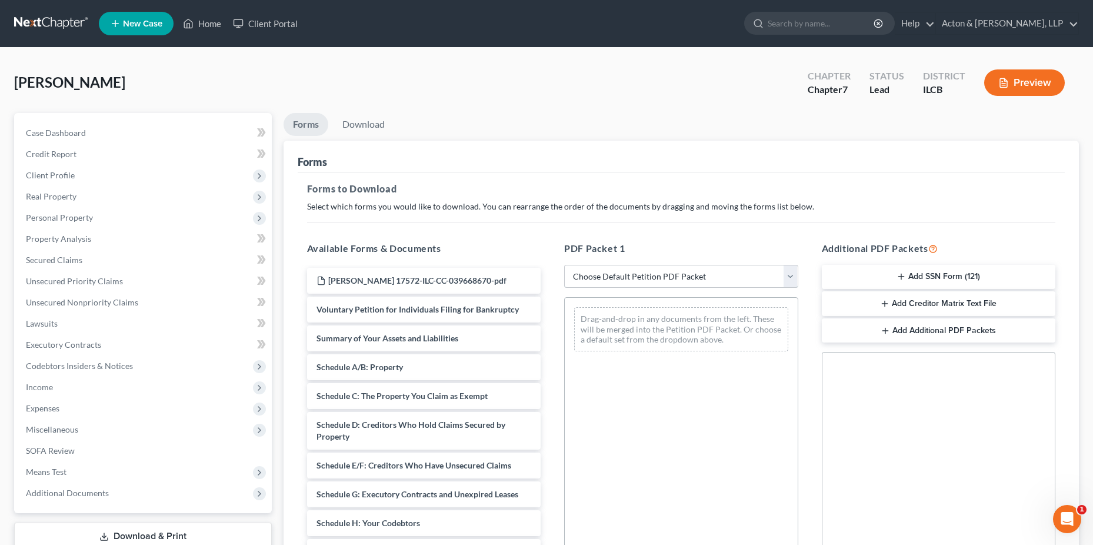
click at [636, 278] on select "Choose Default Petition PDF Packet Complete Bankruptcy Petition (all forms and …" at bounding box center [681, 277] width 234 height 24
select select "0"
click at [564, 265] on select "Choose Default Petition PDF Packet Complete Bankruptcy Petition (all forms and …" at bounding box center [681, 277] width 234 height 24
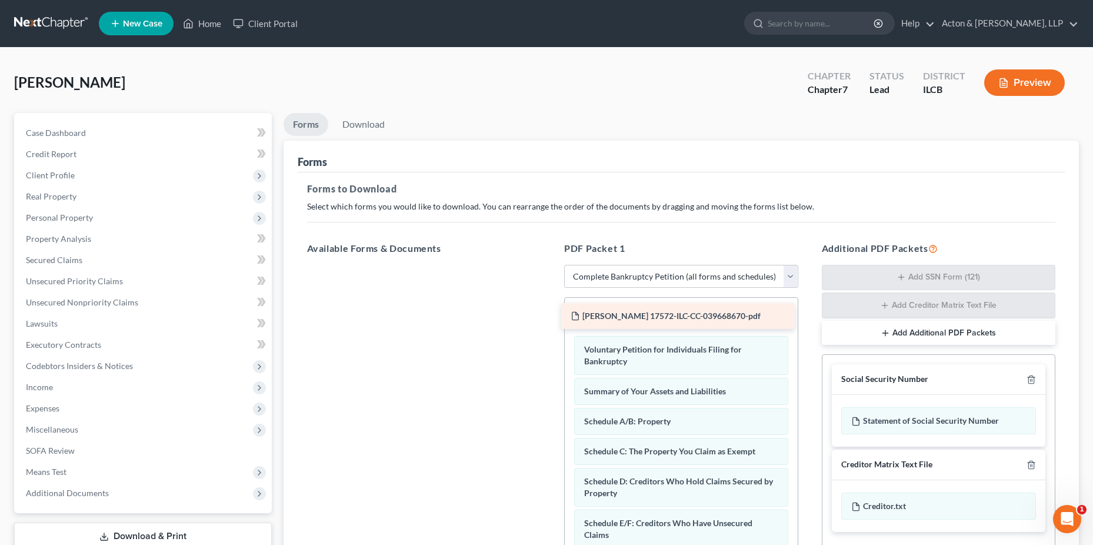
drag, startPoint x: 431, startPoint y: 286, endPoint x: 685, endPoint y: 321, distance: 256.6
click at [551, 265] on div "Haga, Teresa 17572-ILC-CC-039668670-pdf Haga, Teresa 17572-ILC-CC-039668670-pdf" at bounding box center [424, 265] width 253 height 0
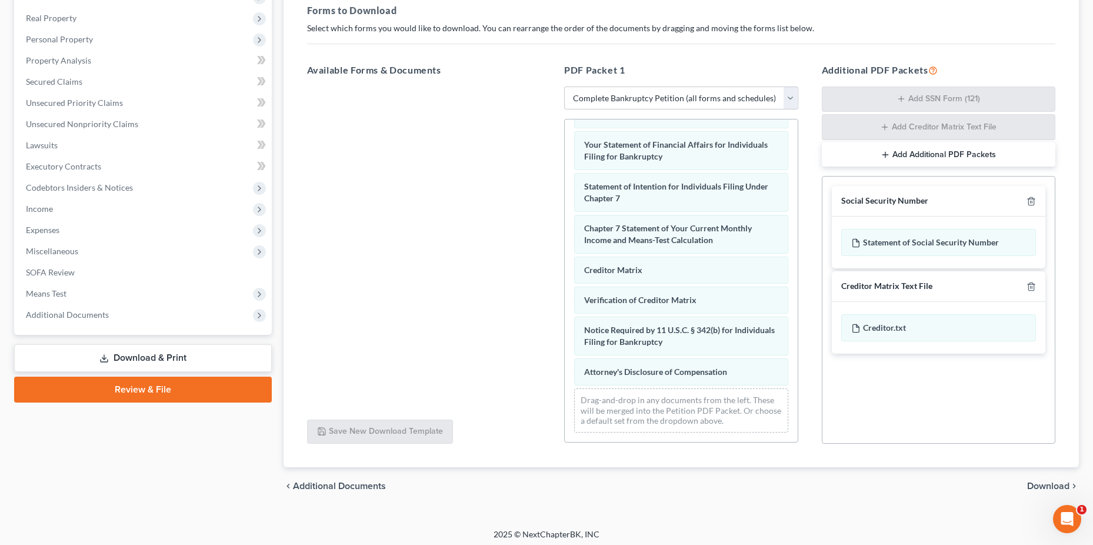
scroll to position [183, 0]
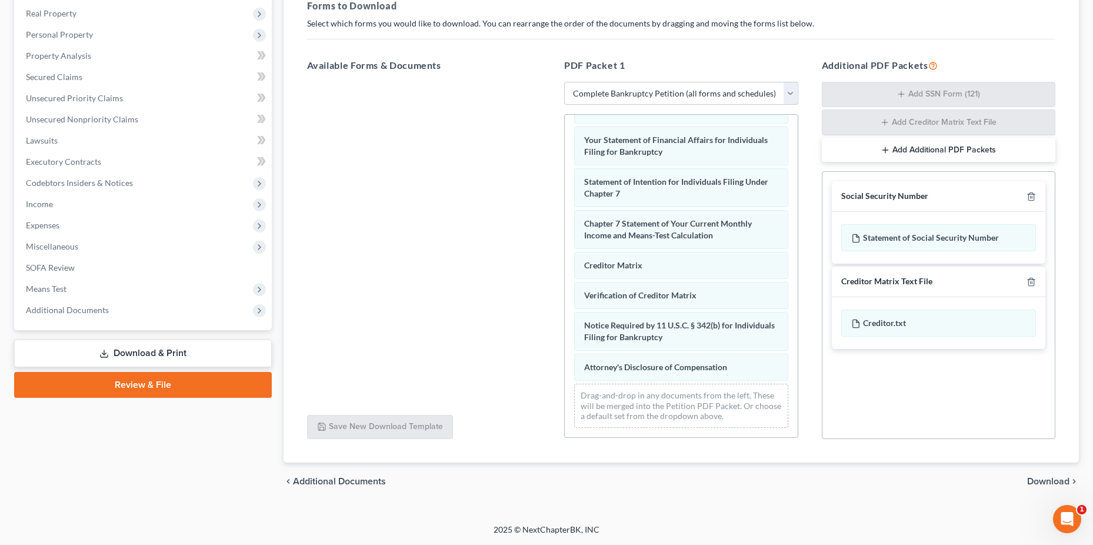
click at [1045, 485] on span "Download" at bounding box center [1048, 481] width 42 height 9
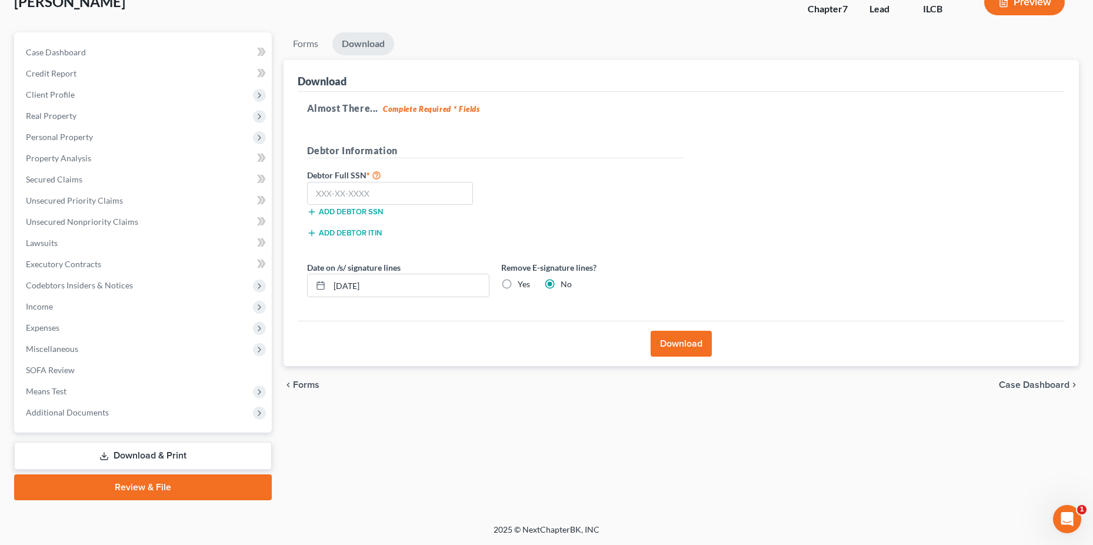
scroll to position [81, 0]
click at [370, 191] on input "text" at bounding box center [390, 194] width 166 height 24
type input "340-54-0121"
click at [675, 335] on button "Download" at bounding box center [681, 344] width 61 height 26
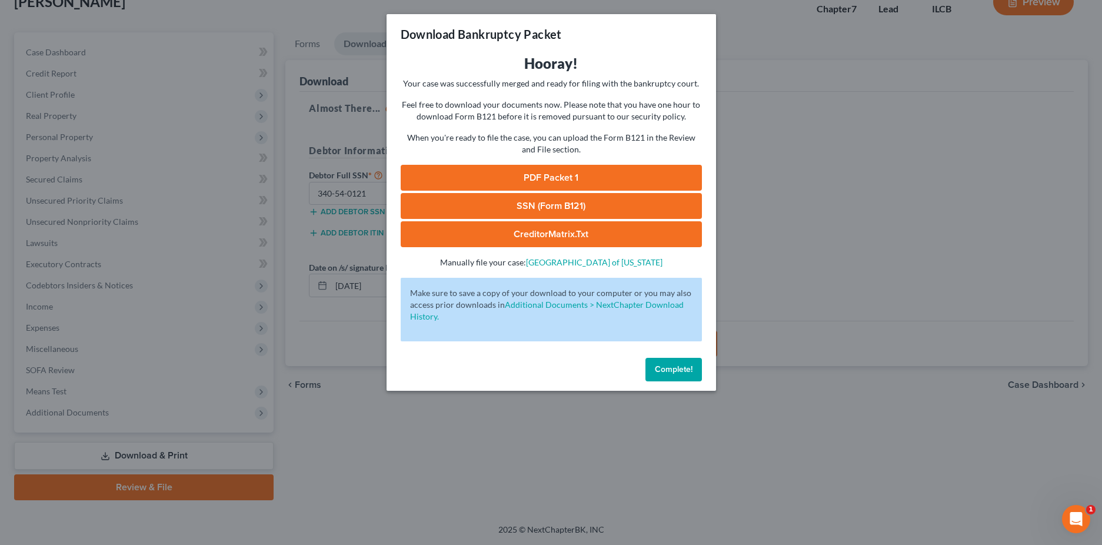
click at [568, 203] on link "SSN (Form B121)" at bounding box center [551, 206] width 301 height 26
click at [683, 372] on span "Complete!" at bounding box center [674, 369] width 38 height 10
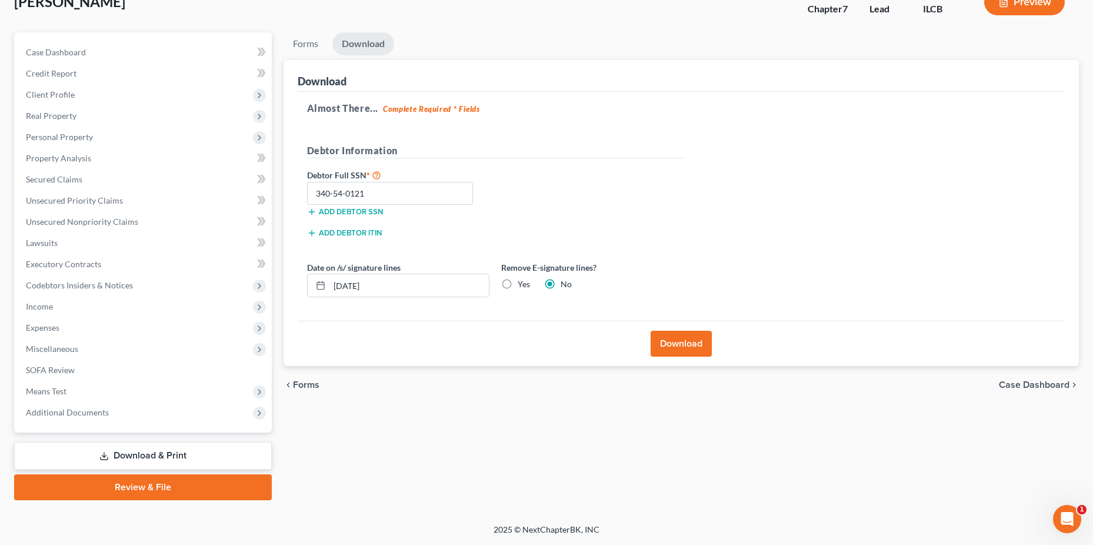
click at [181, 487] on link "Review & File" at bounding box center [143, 487] width 258 height 26
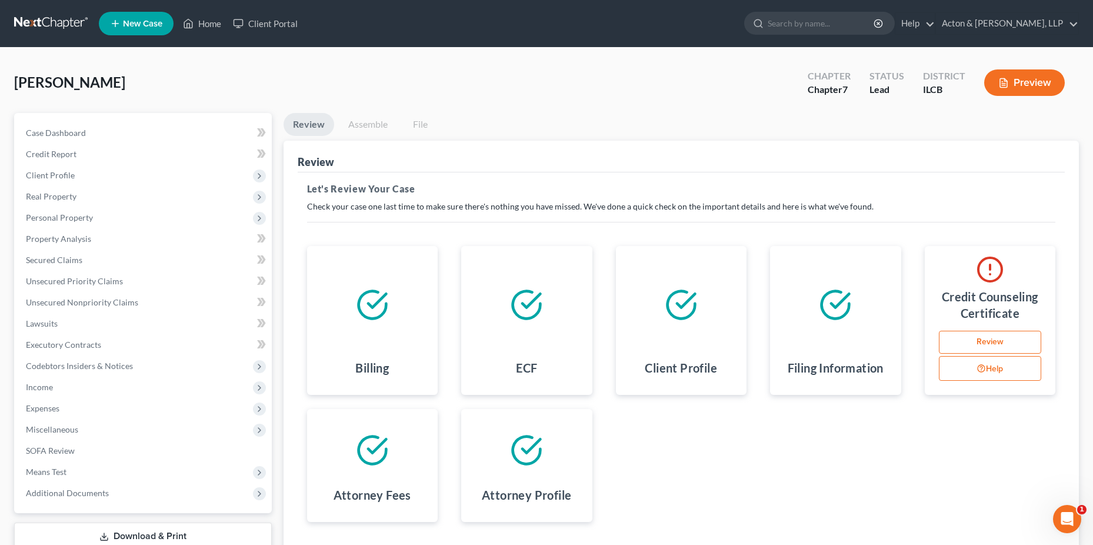
click at [988, 345] on link "Review" at bounding box center [990, 343] width 103 height 24
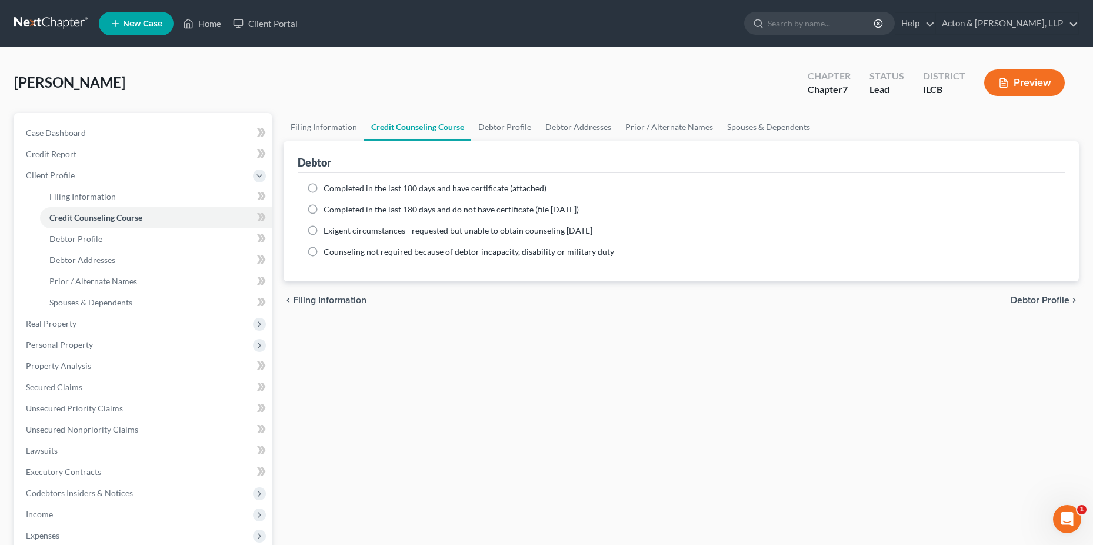
click at [324, 207] on label "Completed in the last 180 days and do not have certificate (file within 14 days)" at bounding box center [451, 210] width 255 height 12
click at [328, 207] on input "Completed in the last 180 days and do not have certificate (file within 14 days)" at bounding box center [332, 208] width 8 height 8
radio input "true"
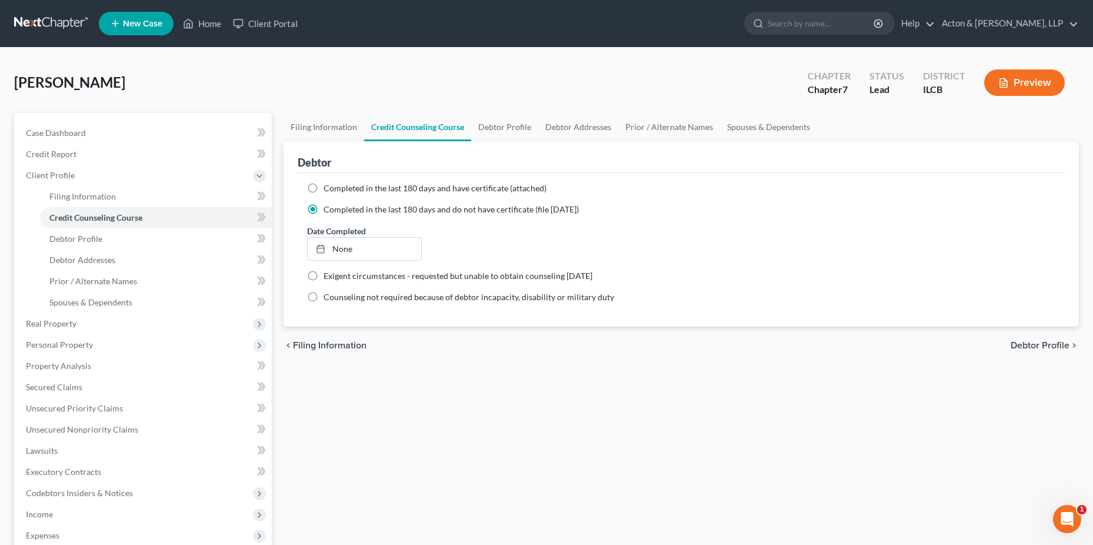
click at [1043, 345] on span "Debtor Profile" at bounding box center [1040, 345] width 59 height 9
select select "0"
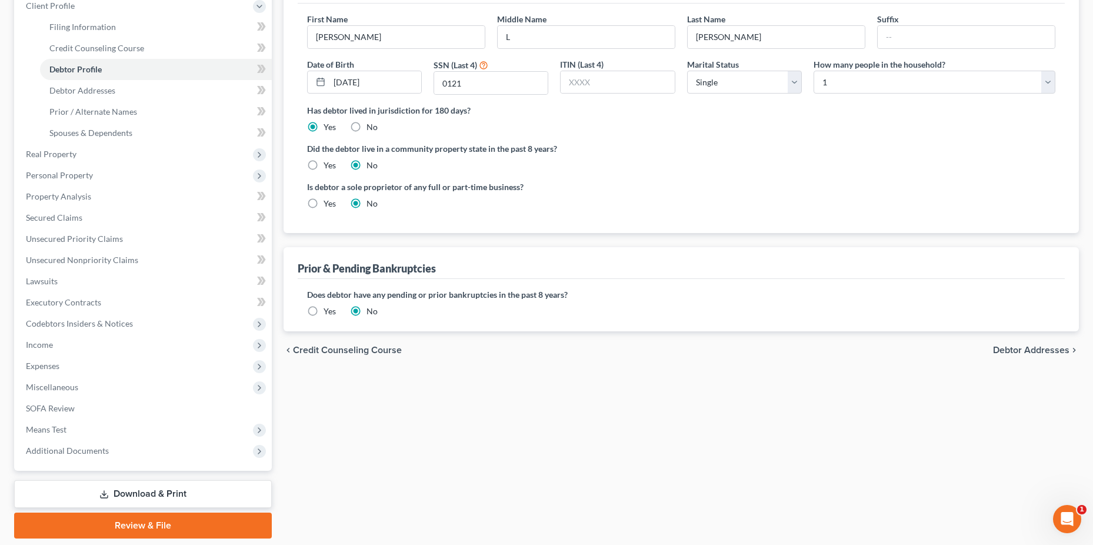
scroll to position [208, 0]
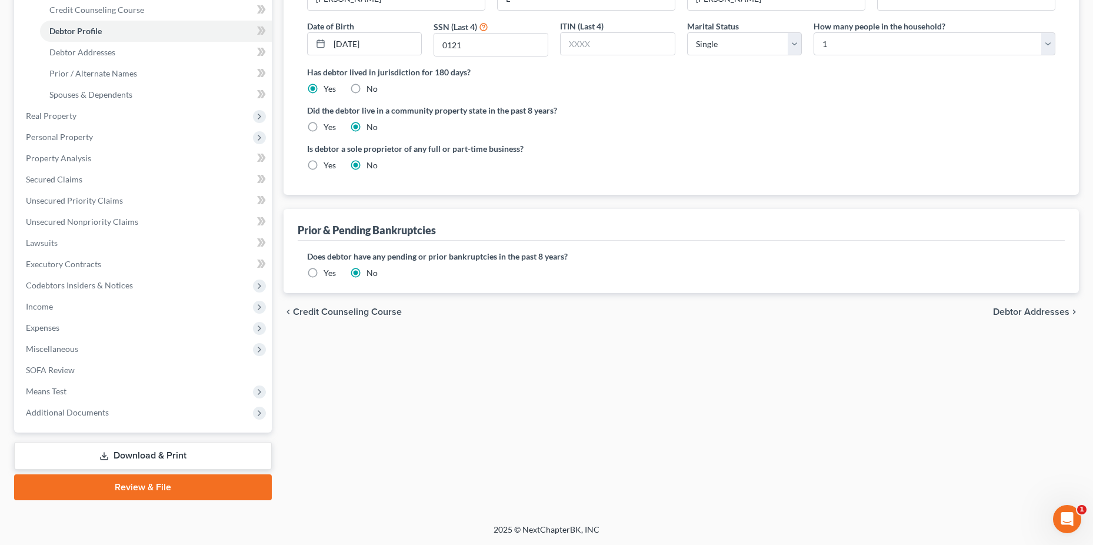
drag, startPoint x: 147, startPoint y: 487, endPoint x: 438, endPoint y: 336, distance: 327.6
click at [148, 487] on link "Review & File" at bounding box center [143, 487] width 258 height 26
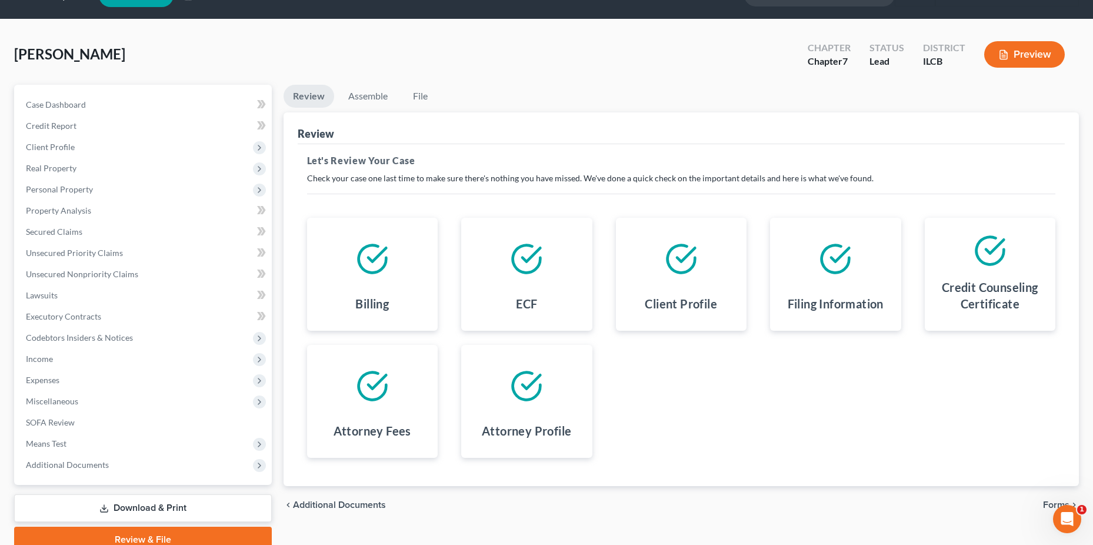
scroll to position [81, 0]
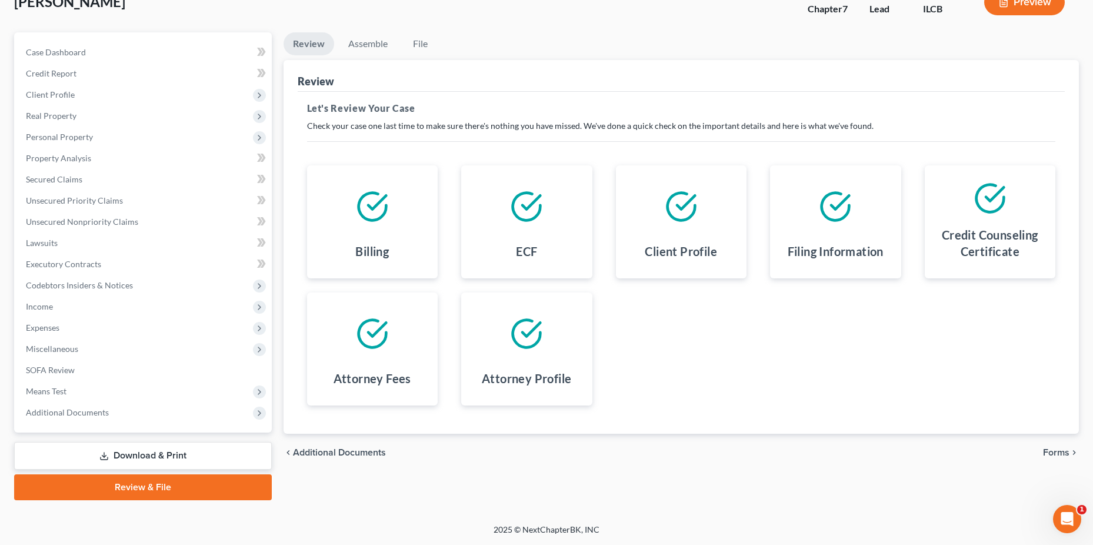
click at [1060, 454] on span "Forms" at bounding box center [1056, 452] width 26 height 9
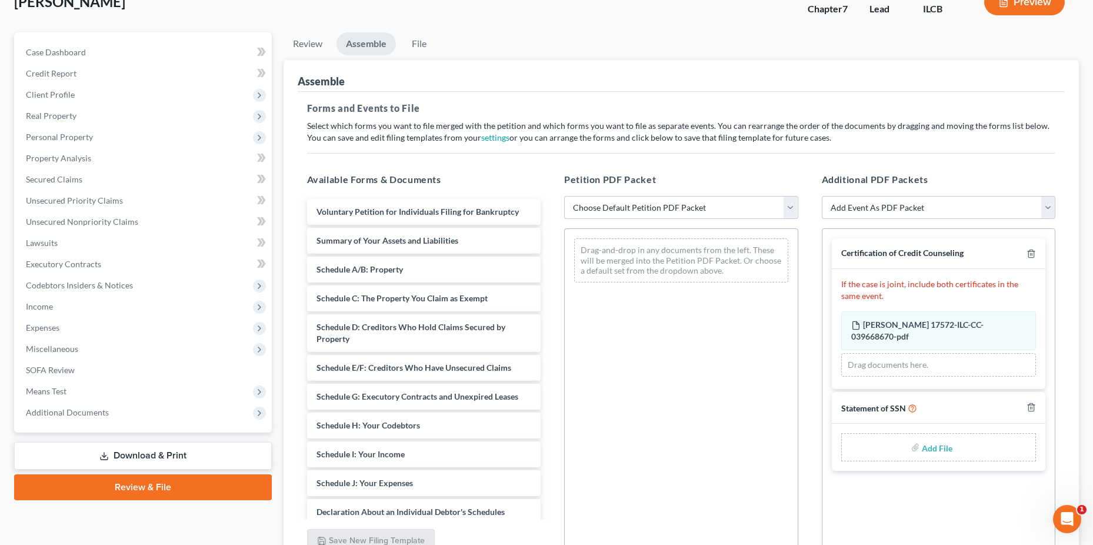
click at [924, 444] on input "file" at bounding box center [936, 447] width 28 height 21
type input "C:\fakepath\Haga SSN.pdf"
drag, startPoint x: 613, startPoint y: 212, endPoint x: 611, endPoint y: 218, distance: 6.1
click at [613, 212] on select "Choose Default Petition PDF Packet Complete Bankruptcy Petition (all forms and …" at bounding box center [681, 208] width 234 height 24
select select "0"
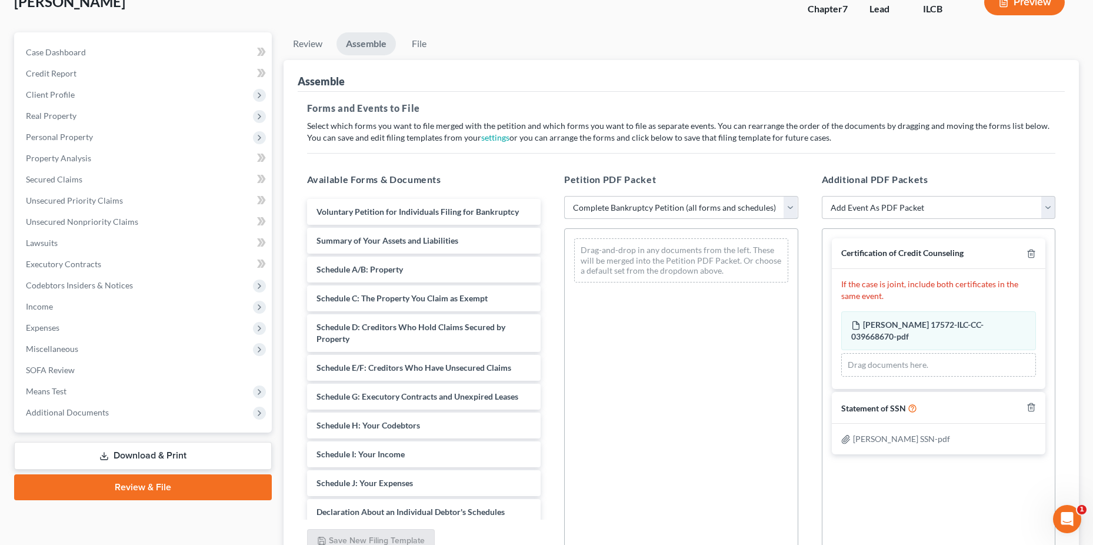
click at [564, 196] on select "Choose Default Petition PDF Packet Complete Bankruptcy Petition (all forms and …" at bounding box center [681, 208] width 234 height 24
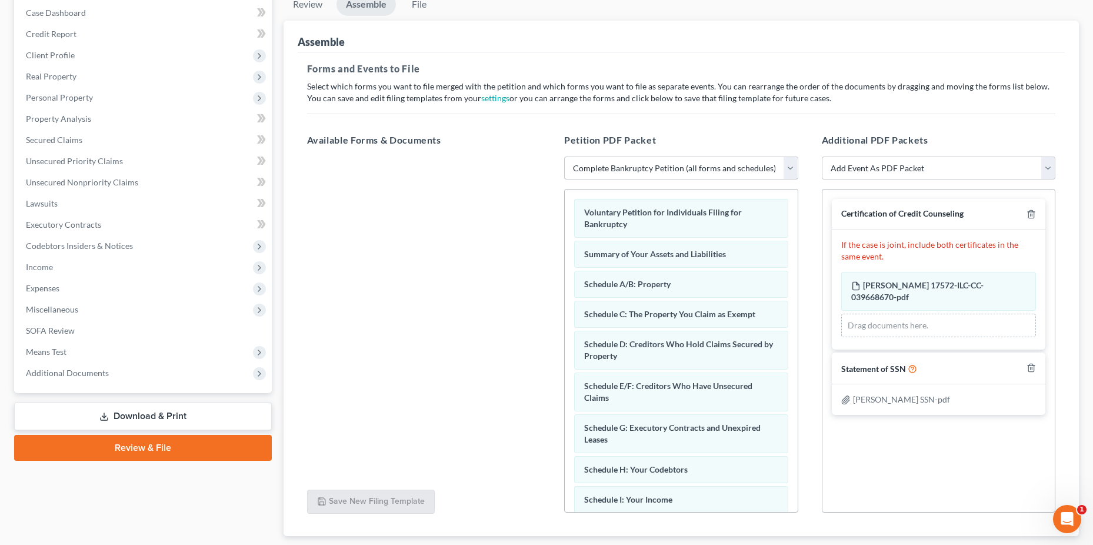
scroll to position [194, 0]
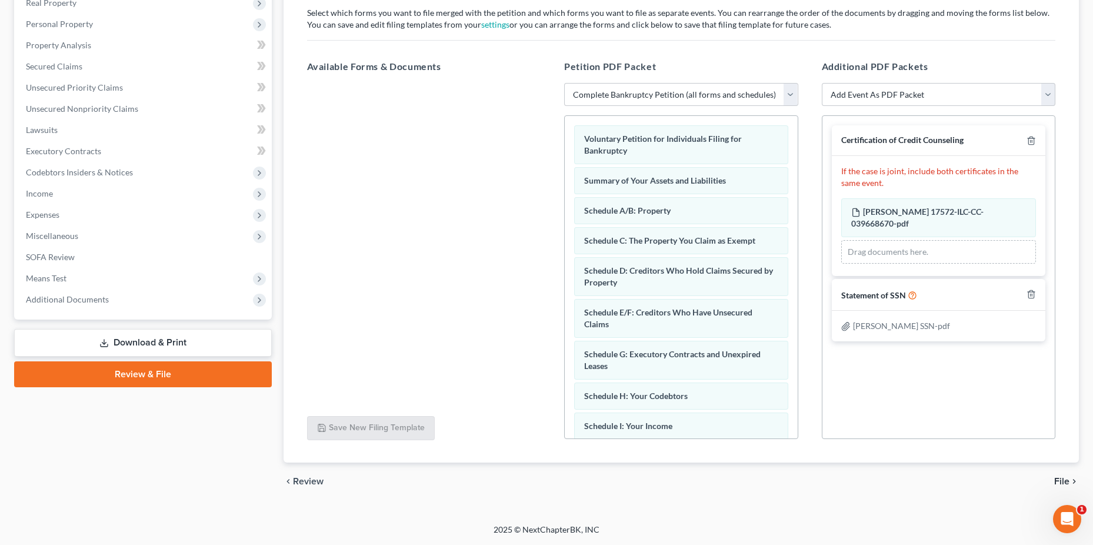
click at [1062, 482] on span "File" at bounding box center [1061, 481] width 15 height 9
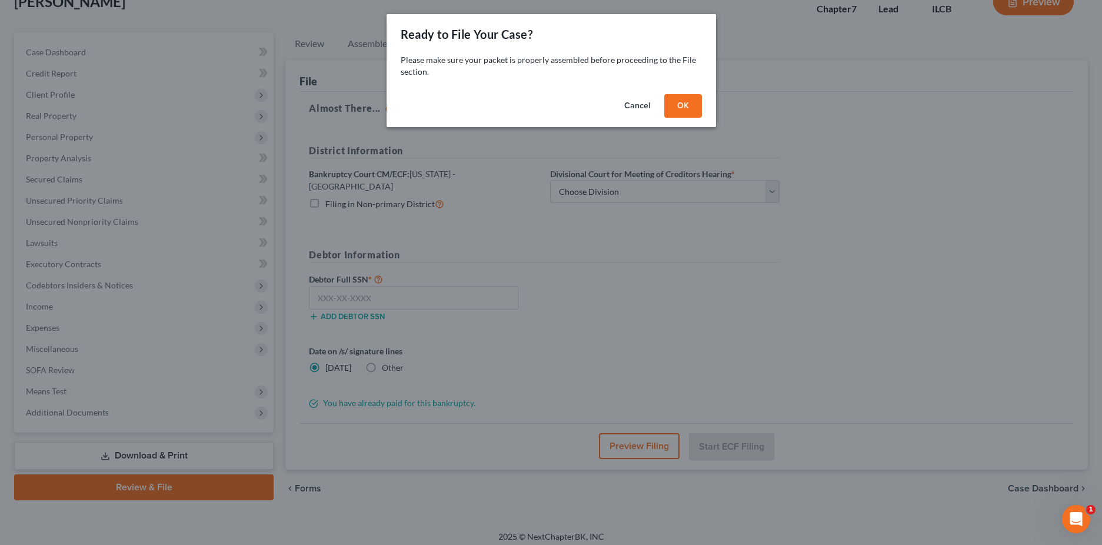
click at [681, 103] on button "OK" at bounding box center [683, 106] width 38 height 24
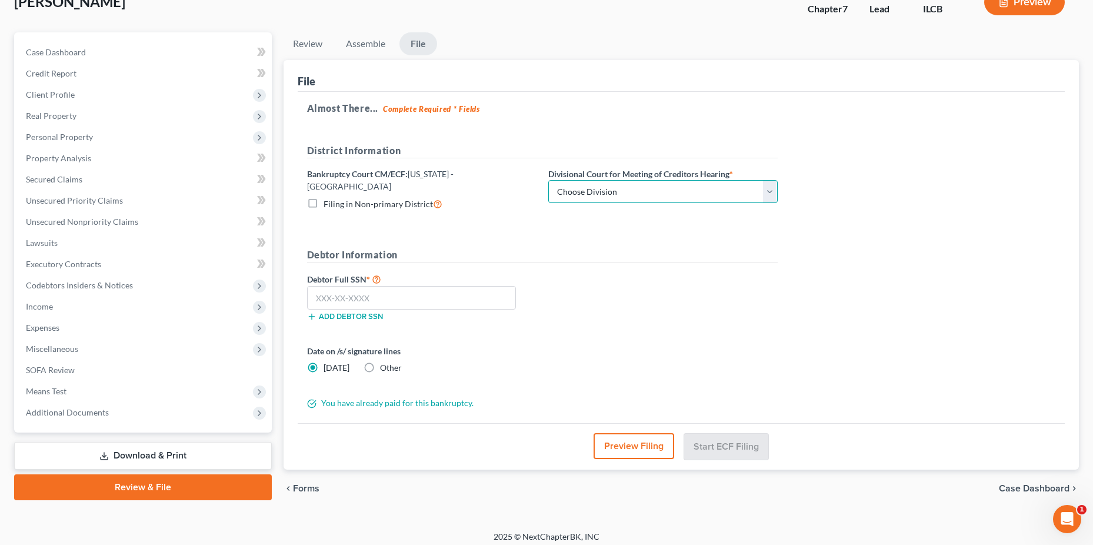
click at [581, 195] on select "Choose Division Peoria Springfield Urbana" at bounding box center [662, 192] width 229 height 24
select select "2"
click at [548, 180] on select "Choose Division Peoria Springfield Urbana" at bounding box center [662, 192] width 229 height 24
click at [433, 286] on input "text" at bounding box center [411, 298] width 209 height 24
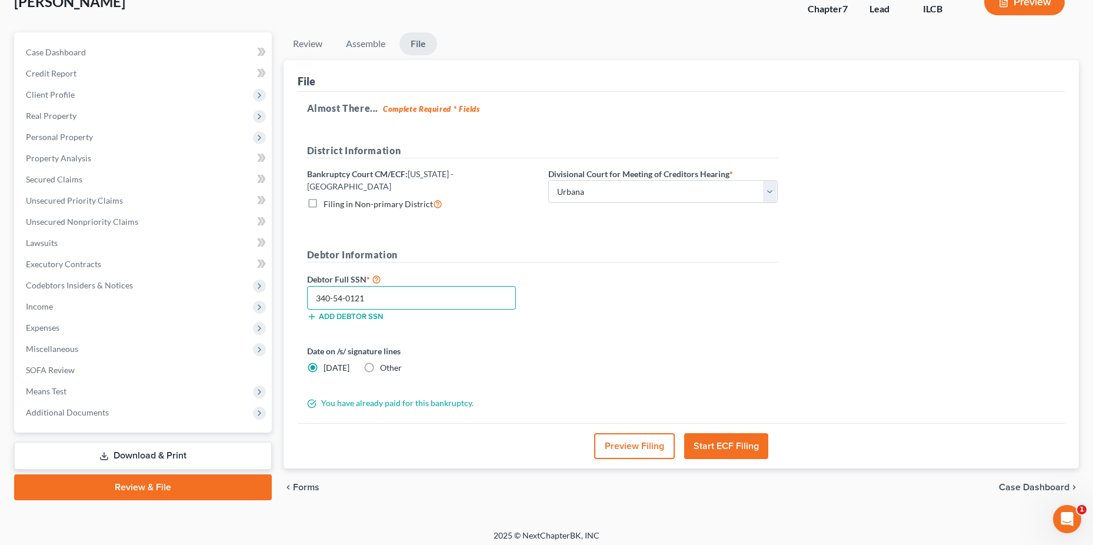
type input "340-54-0121"
click at [737, 445] on button "Start ECF Filing" at bounding box center [726, 446] width 84 height 26
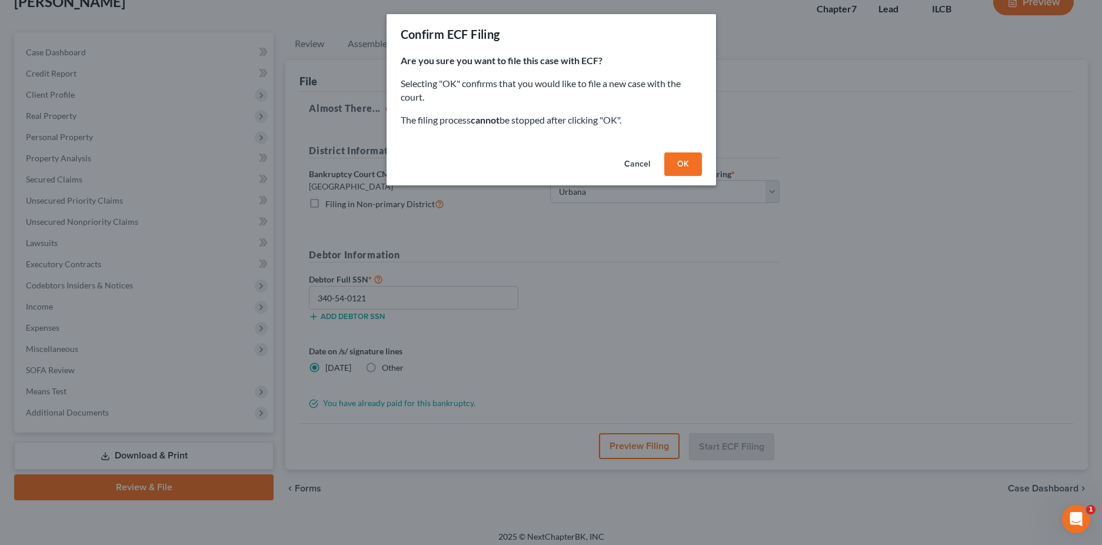
click at [692, 164] on button "OK" at bounding box center [683, 164] width 38 height 24
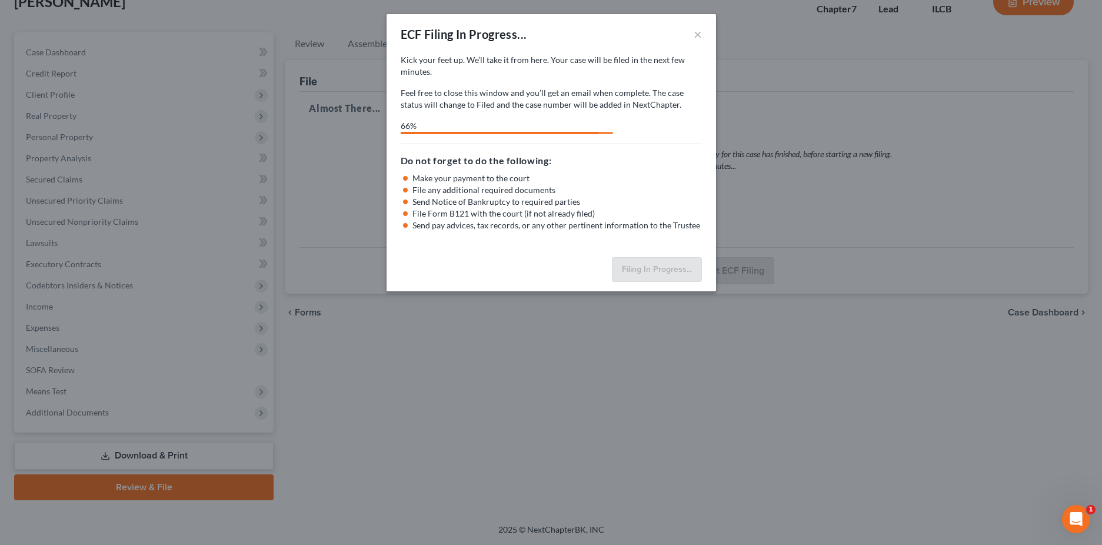
select select "2"
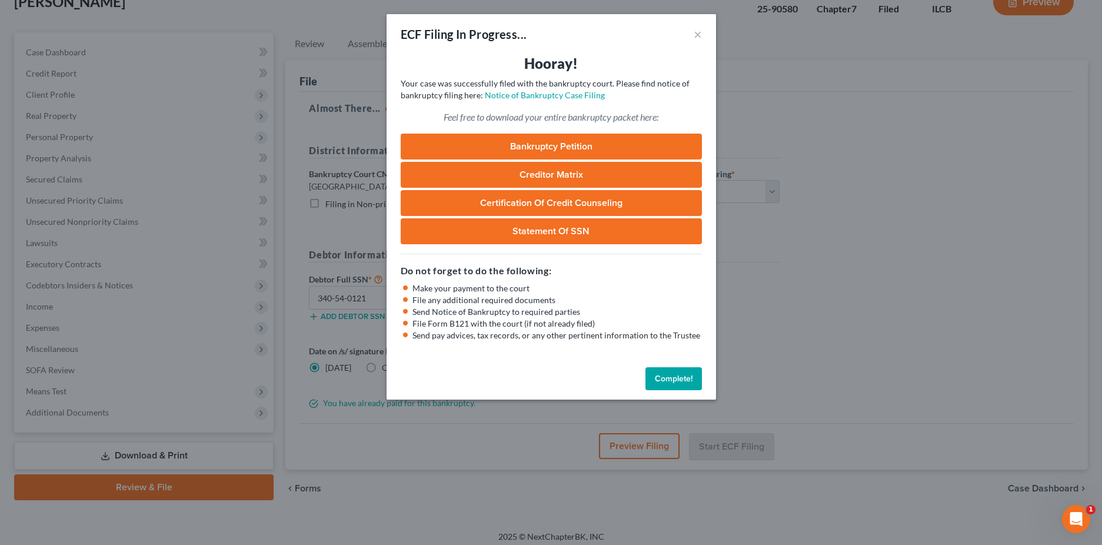
click at [665, 378] on button "Complete!" at bounding box center [673, 379] width 56 height 24
